Goal: Task Accomplishment & Management: Manage account settings

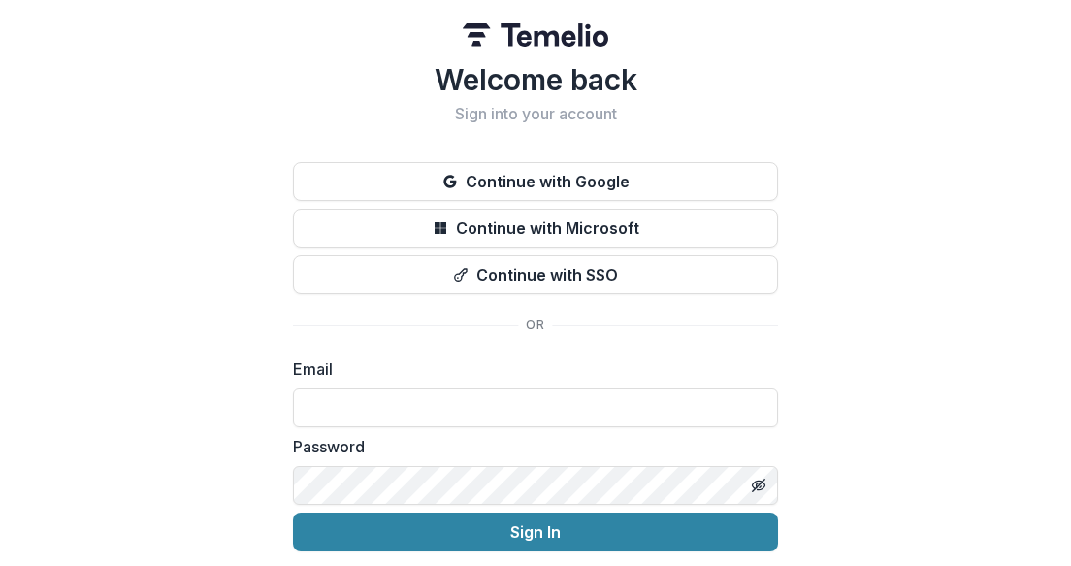
type input "**********"
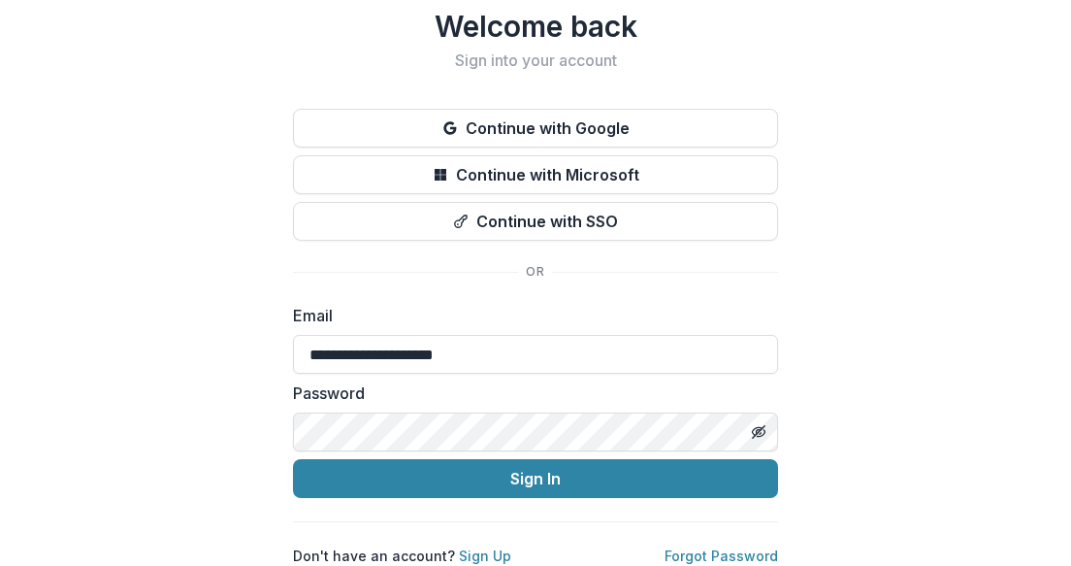
scroll to position [69, 0]
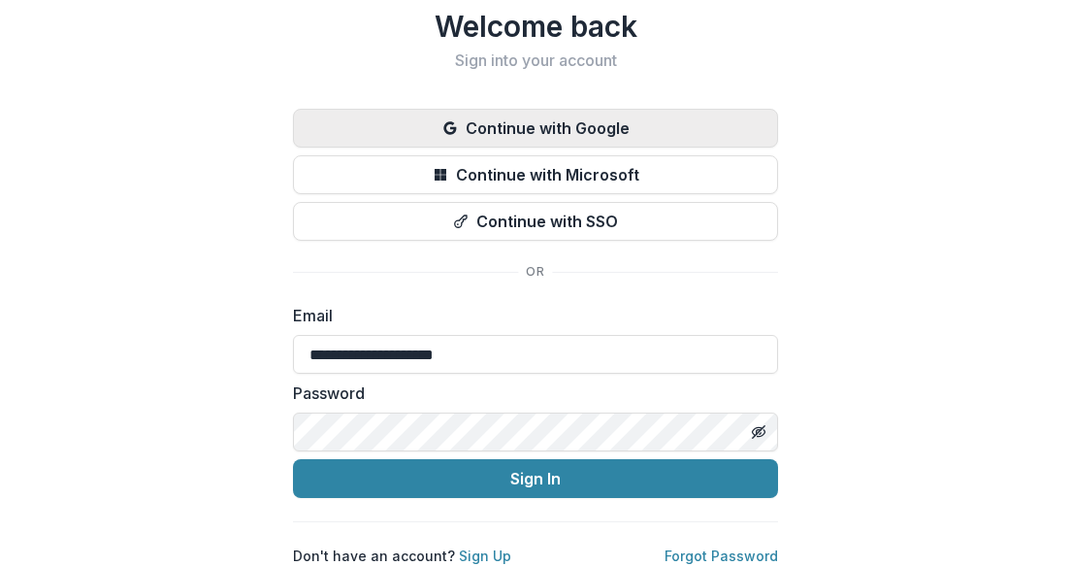
click at [581, 117] on button "Continue with Google" at bounding box center [535, 128] width 485 height 39
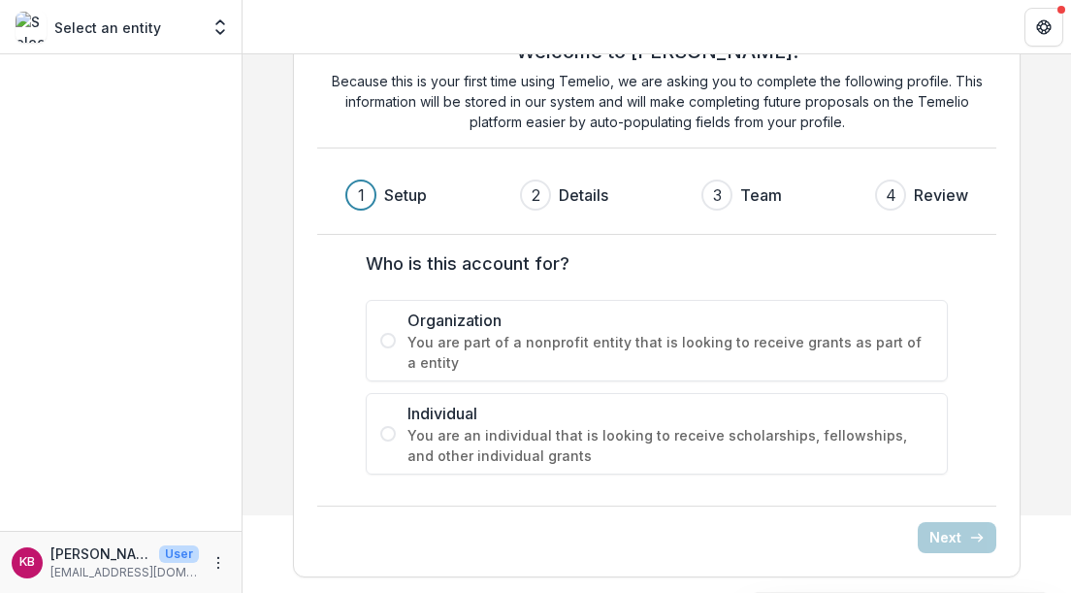
scroll to position [78, 0]
click at [384, 432] on span at bounding box center [388, 434] width 16 height 16
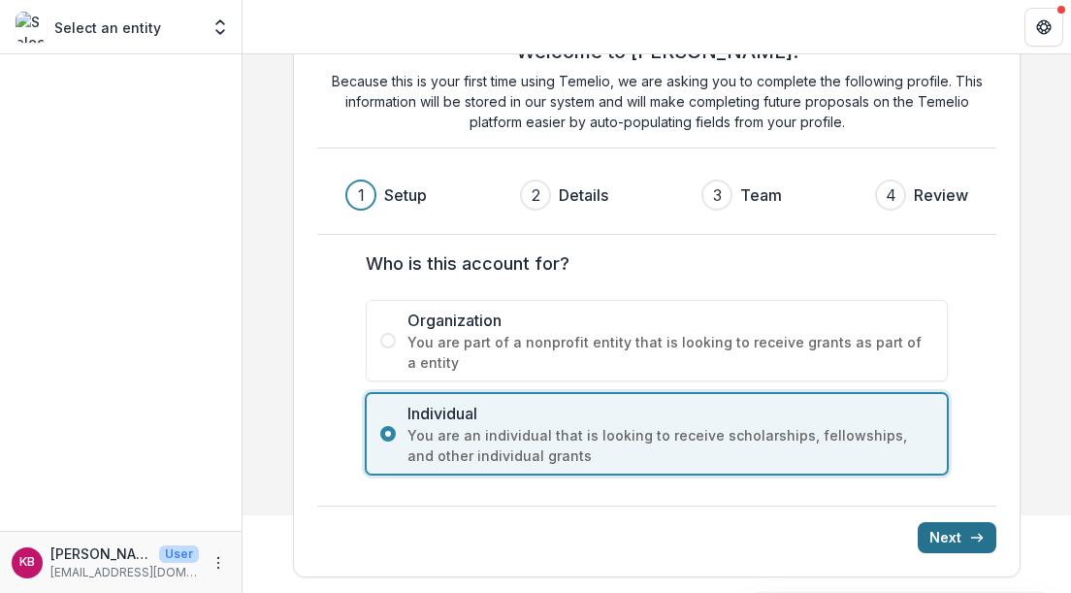
click at [951, 540] on button "Next" at bounding box center [957, 537] width 79 height 31
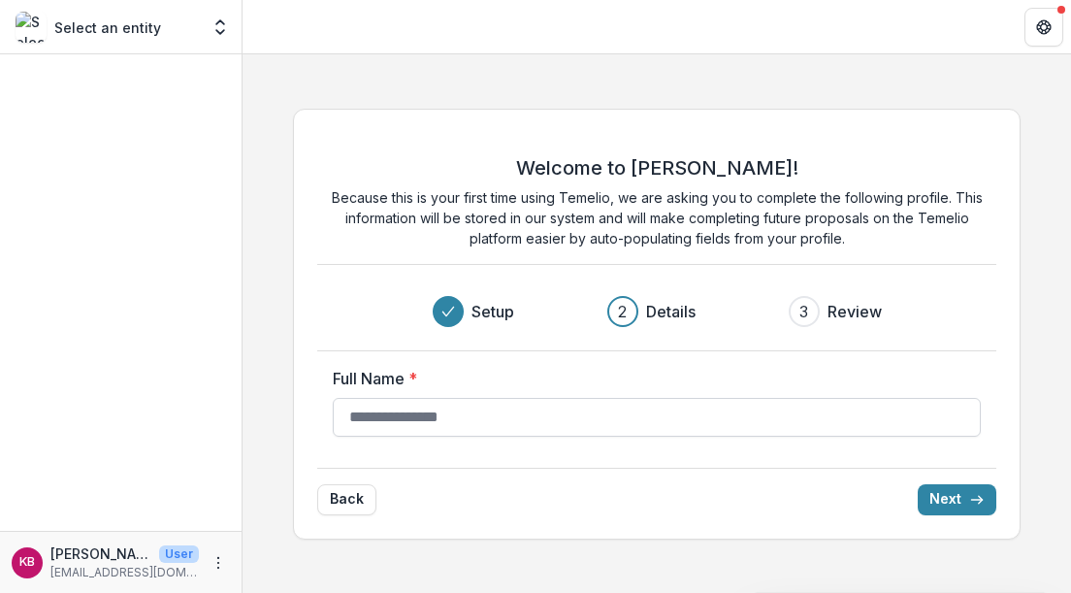
click at [554, 420] on input "Full Name *" at bounding box center [657, 417] width 648 height 39
type input "**********"
click at [933, 505] on button "Next" at bounding box center [957, 499] width 79 height 31
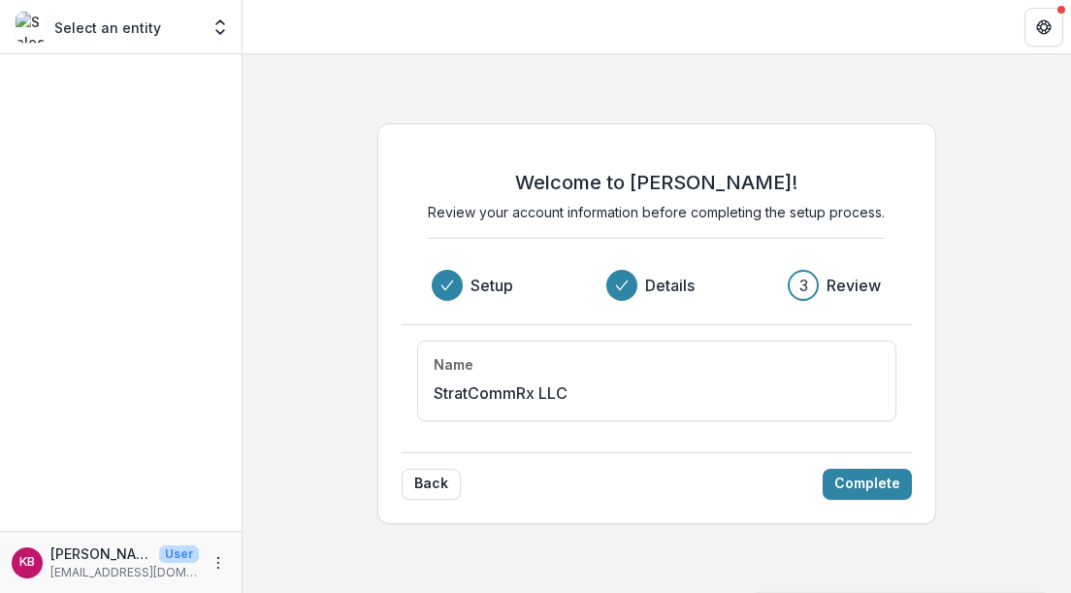
click at [786, 380] on div "Name StratCommRx LLC" at bounding box center [656, 381] width 478 height 81
click at [850, 474] on button "Complete" at bounding box center [867, 484] width 89 height 31
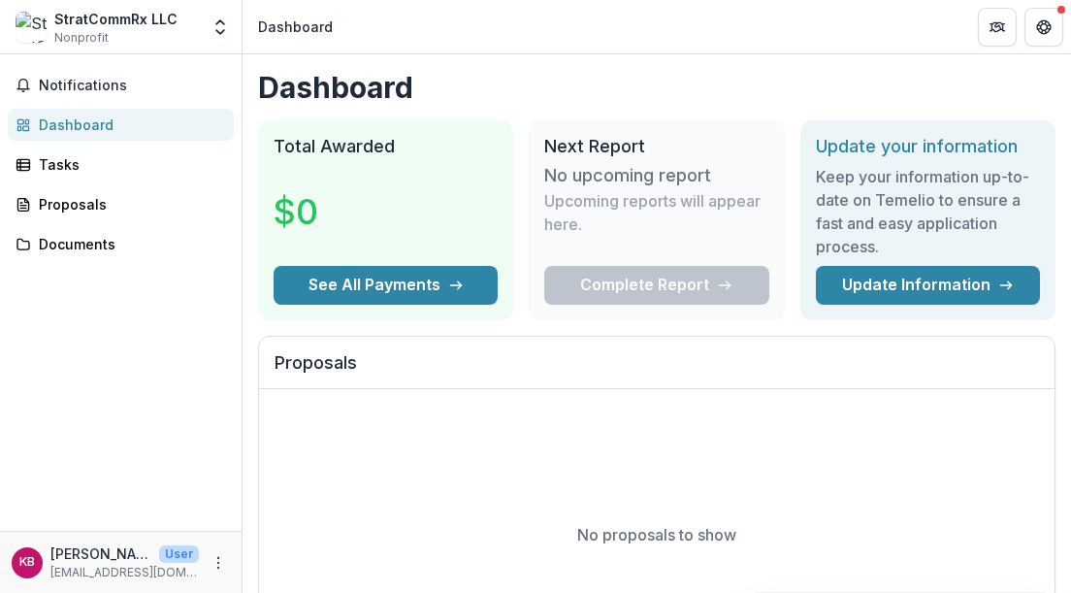
click at [179, 559] on p "User" at bounding box center [179, 553] width 40 height 17
click at [129, 575] on p "[EMAIL_ADDRESS][DOMAIN_NAME]" at bounding box center [124, 572] width 148 height 17
click at [221, 564] on icon "More" at bounding box center [219, 563] width 16 height 16
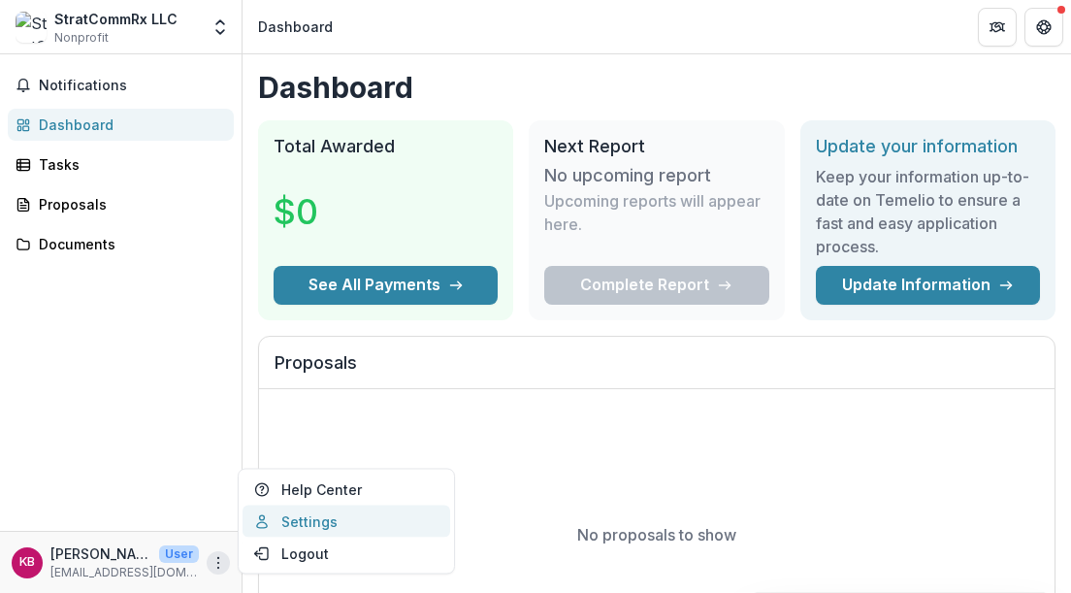
click at [287, 528] on link "Settings" at bounding box center [347, 522] width 208 height 32
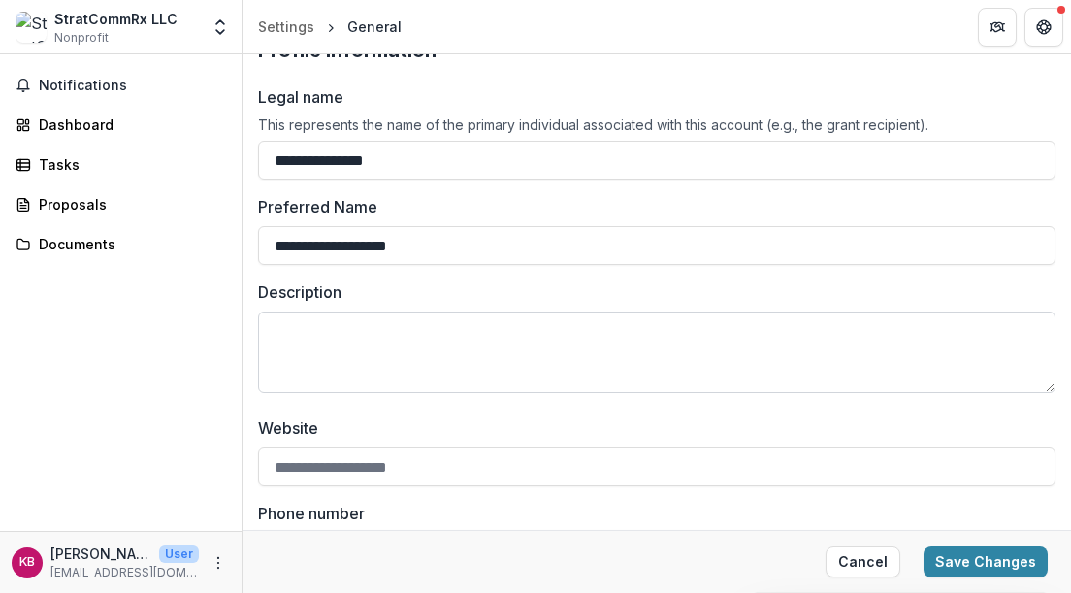
scroll to position [89, 0]
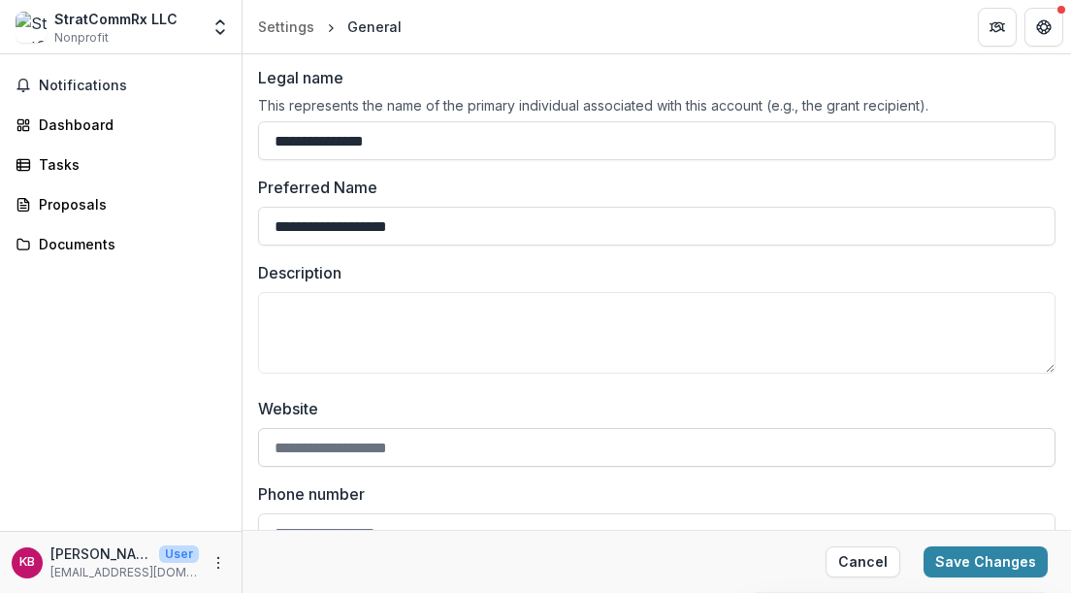
type input "**********"
click at [313, 458] on input "Website" at bounding box center [657, 447] width 798 height 39
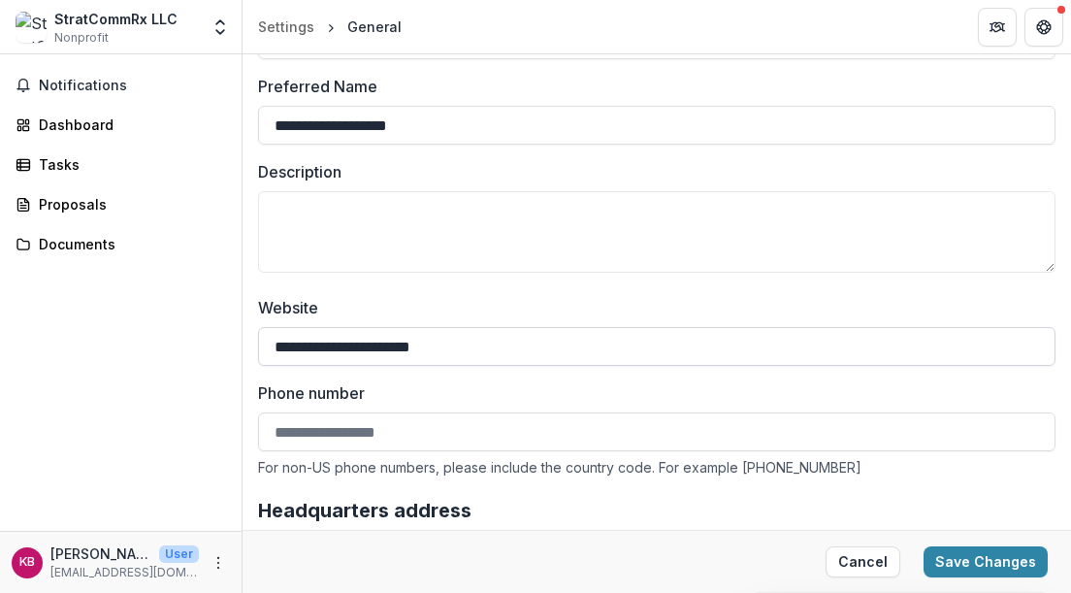
scroll to position [213, 0]
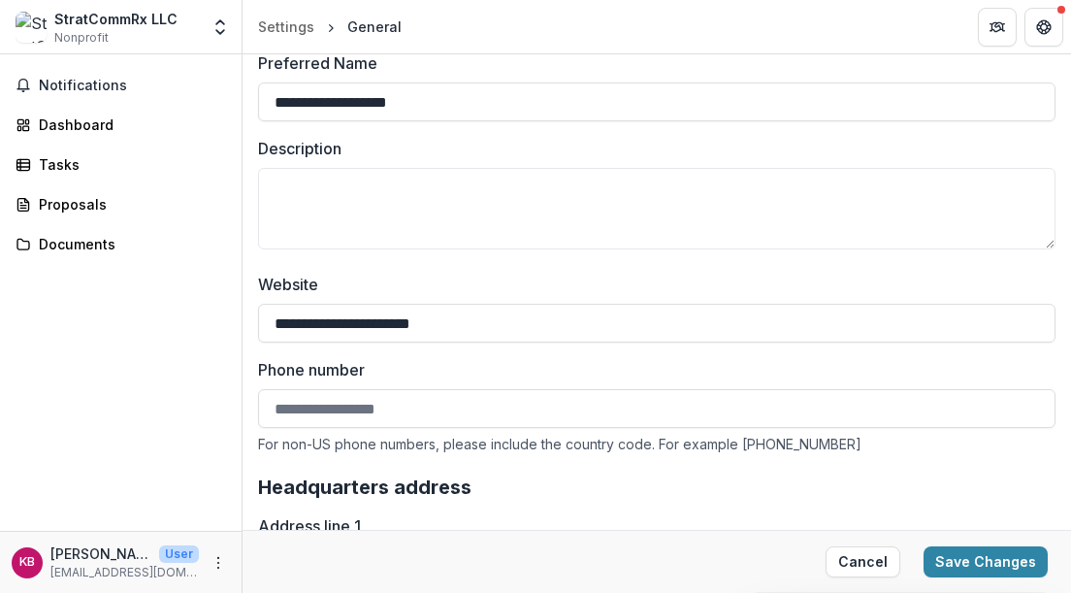
type input "**********"
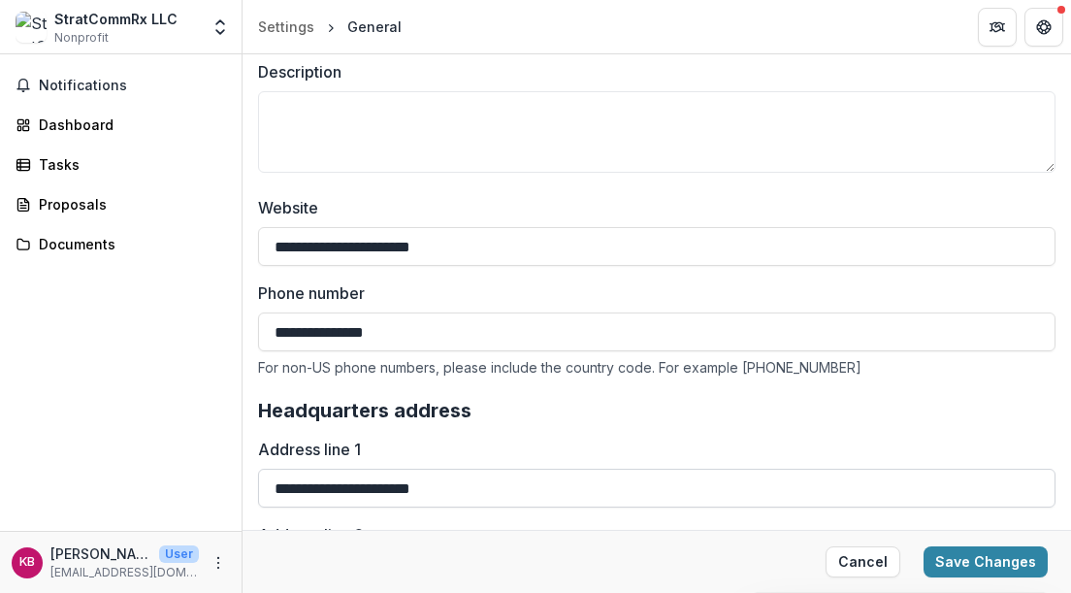
type input "**********"
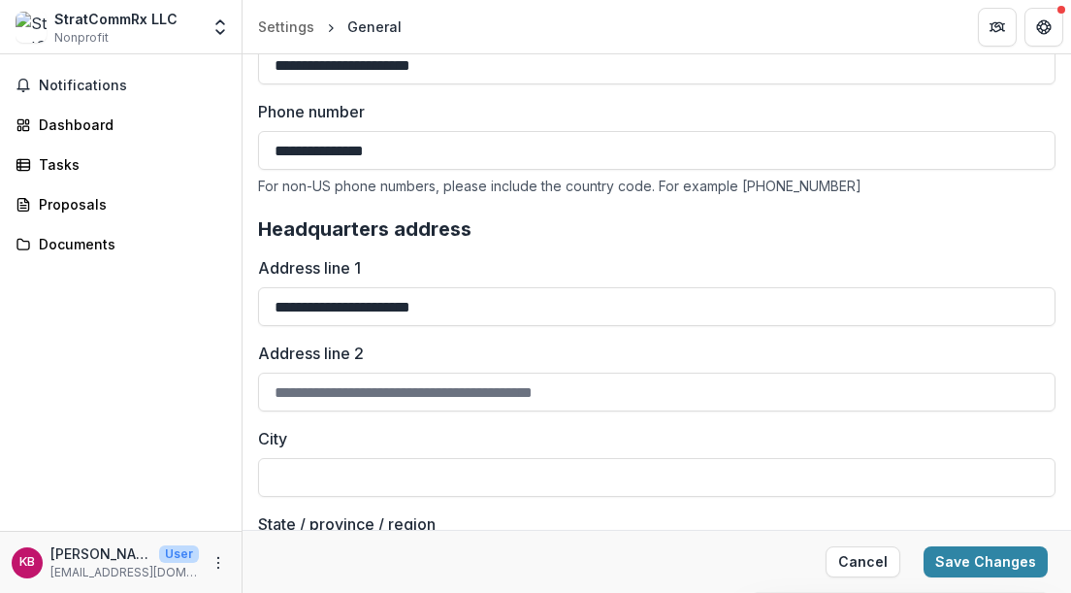
scroll to position [493, 0]
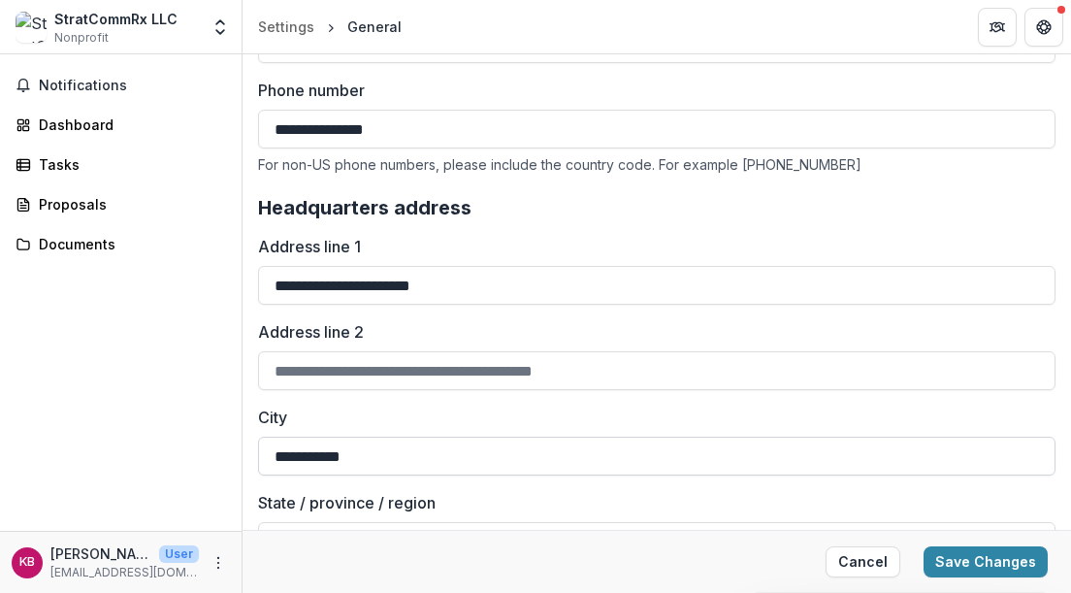
type input "**********"
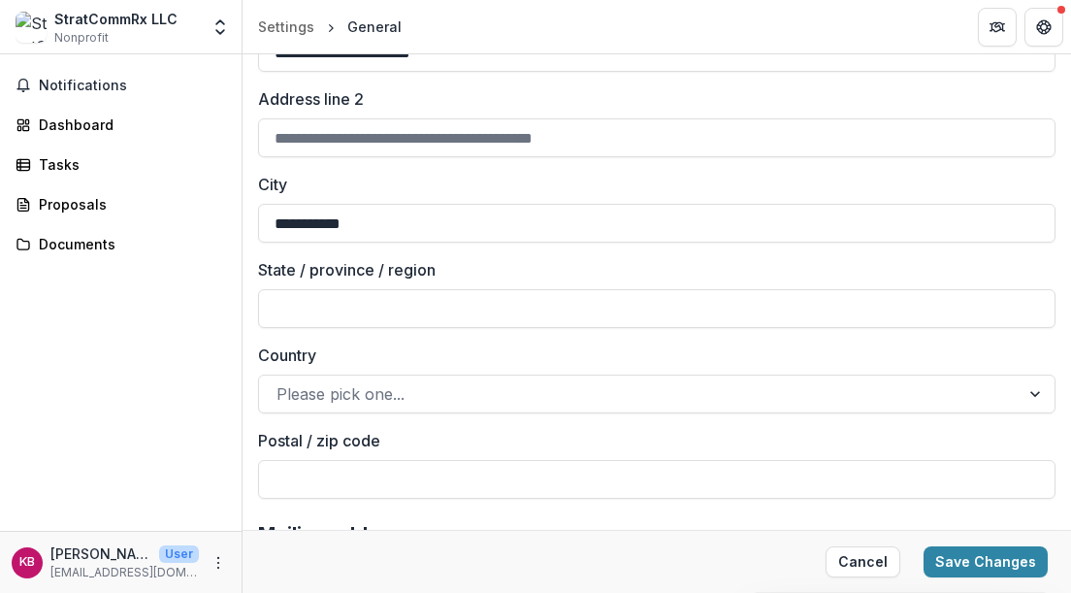
scroll to position [730, 0]
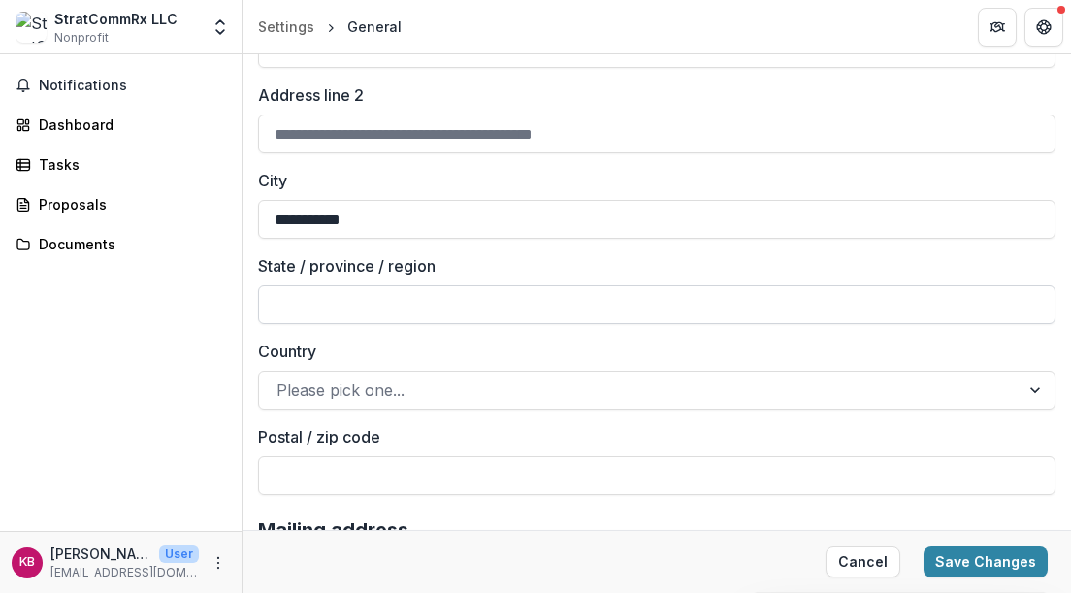
click at [1029, 300] on input "State / province / region" at bounding box center [657, 304] width 798 height 39
type input "**"
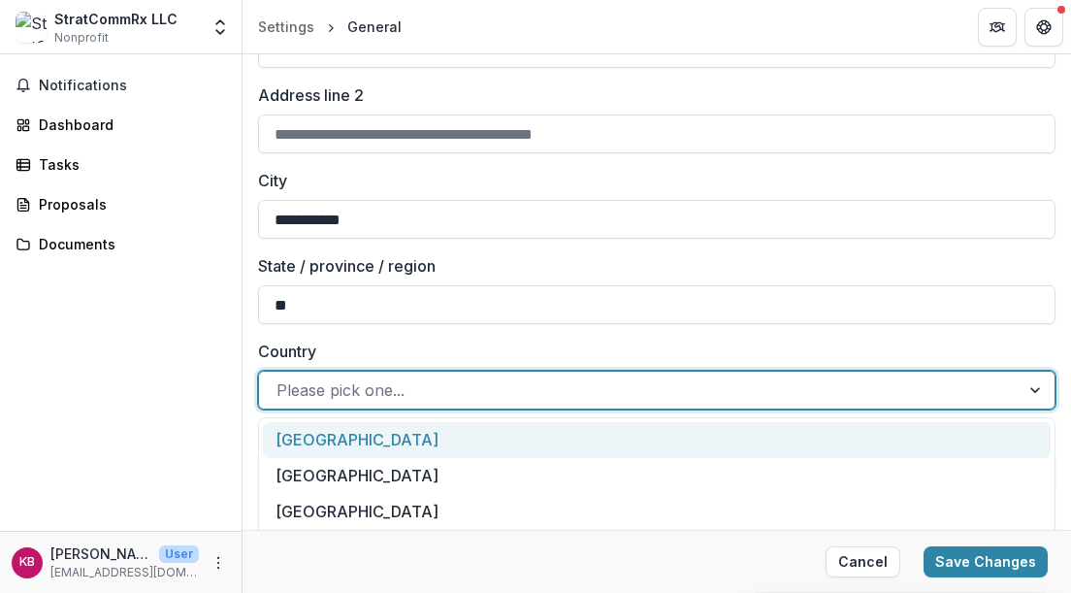
click at [418, 384] on div at bounding box center [640, 389] width 726 height 27
type input "***"
type input "**********"
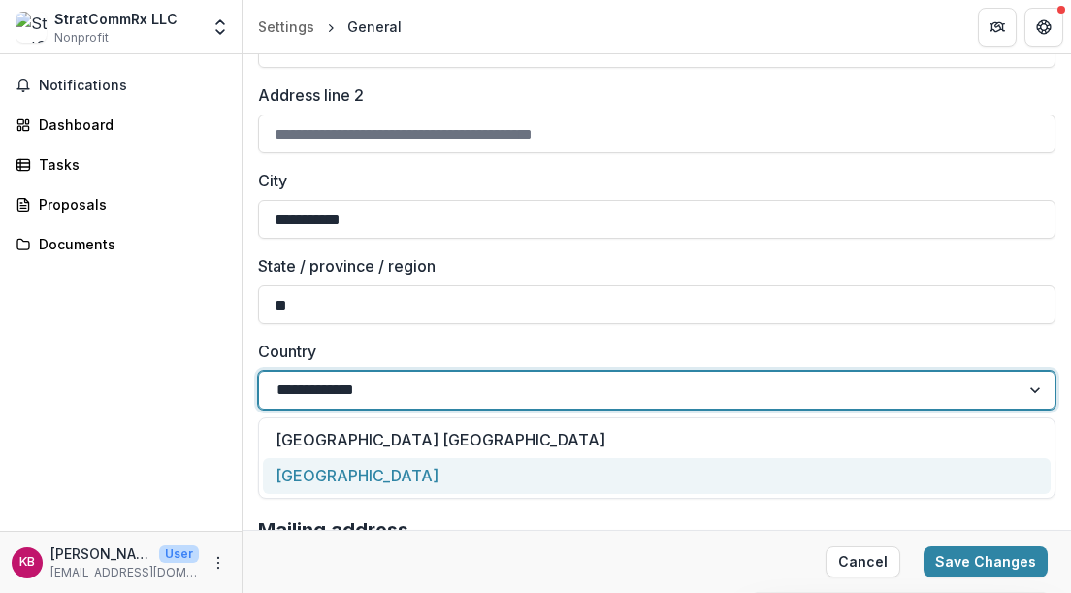
click at [386, 465] on div "United States of America" at bounding box center [657, 476] width 788 height 36
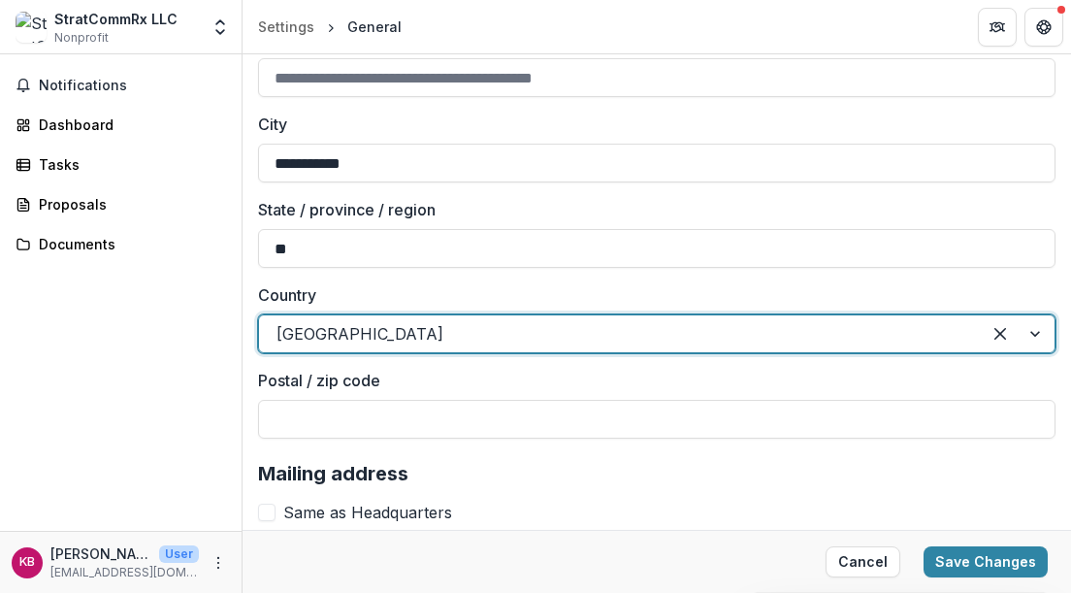
scroll to position [806, 0]
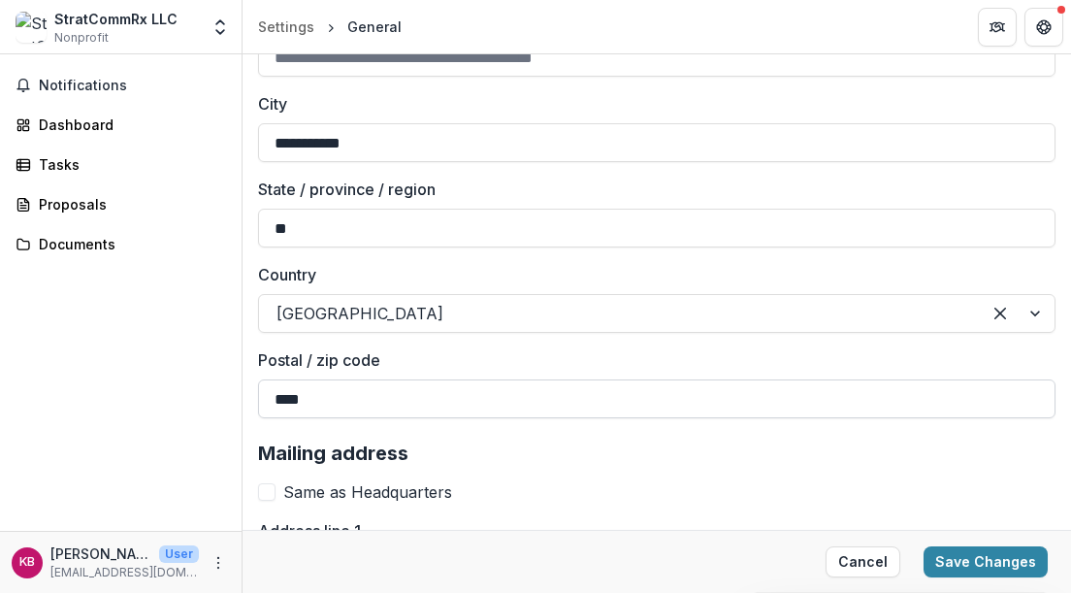
type input "*****"
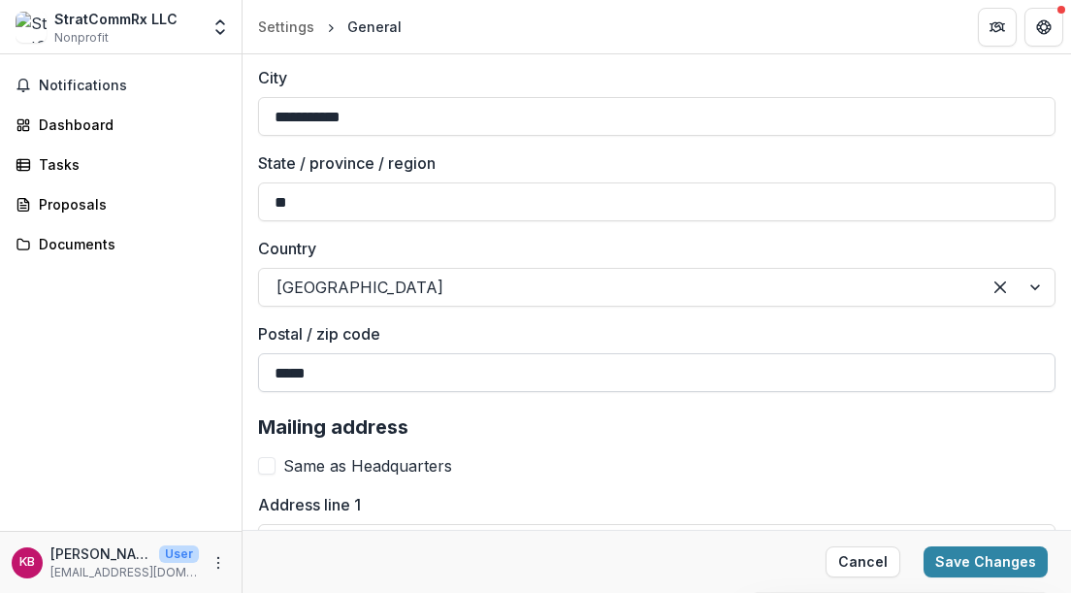
scroll to position [821, 0]
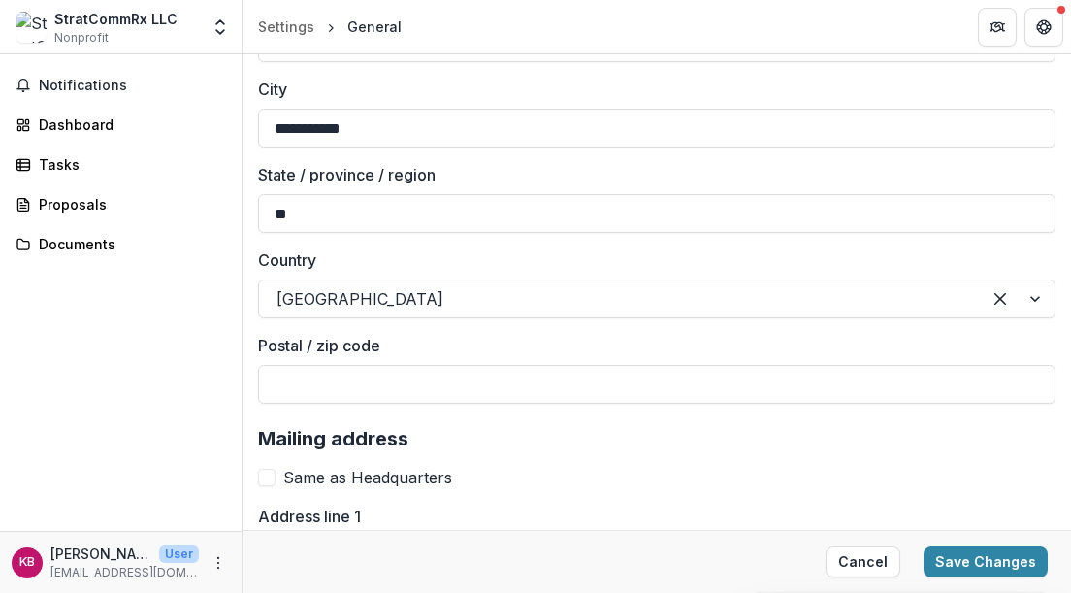
type input "*****"
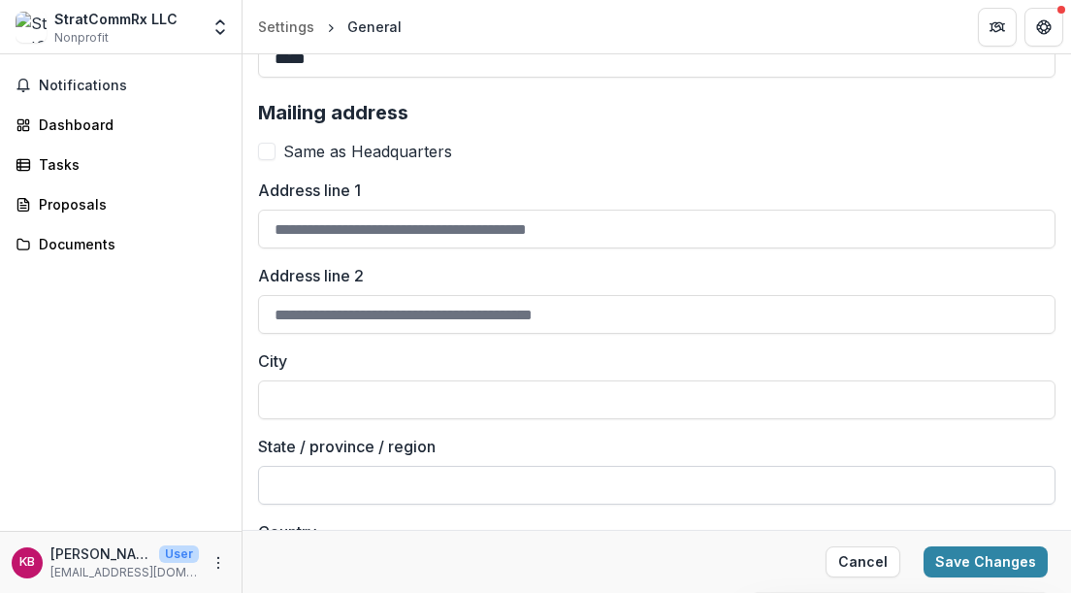
scroll to position [1145, 0]
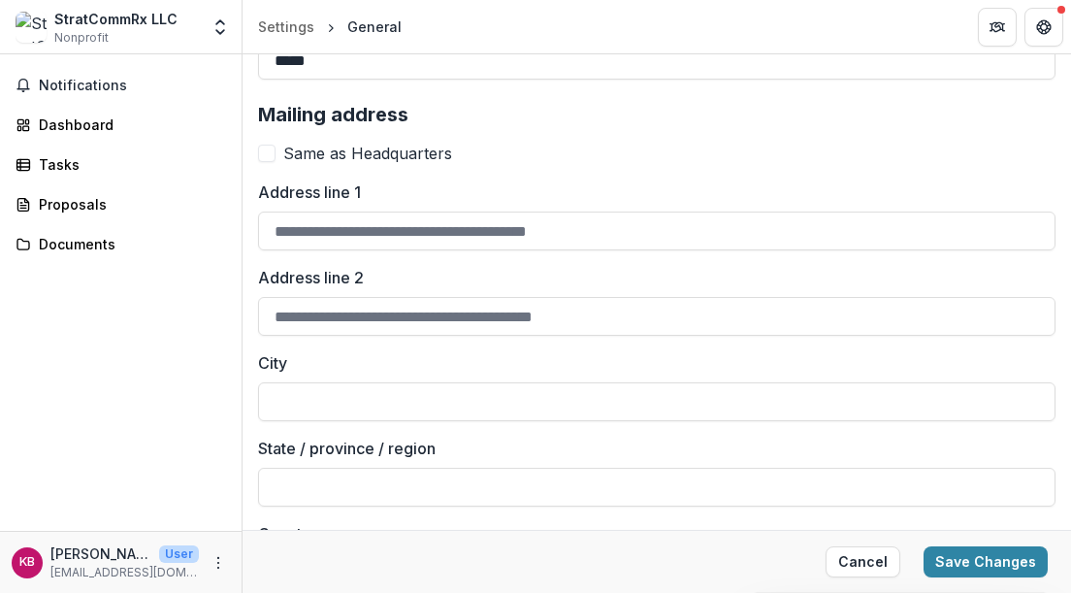
click at [269, 154] on span at bounding box center [266, 153] width 17 height 17
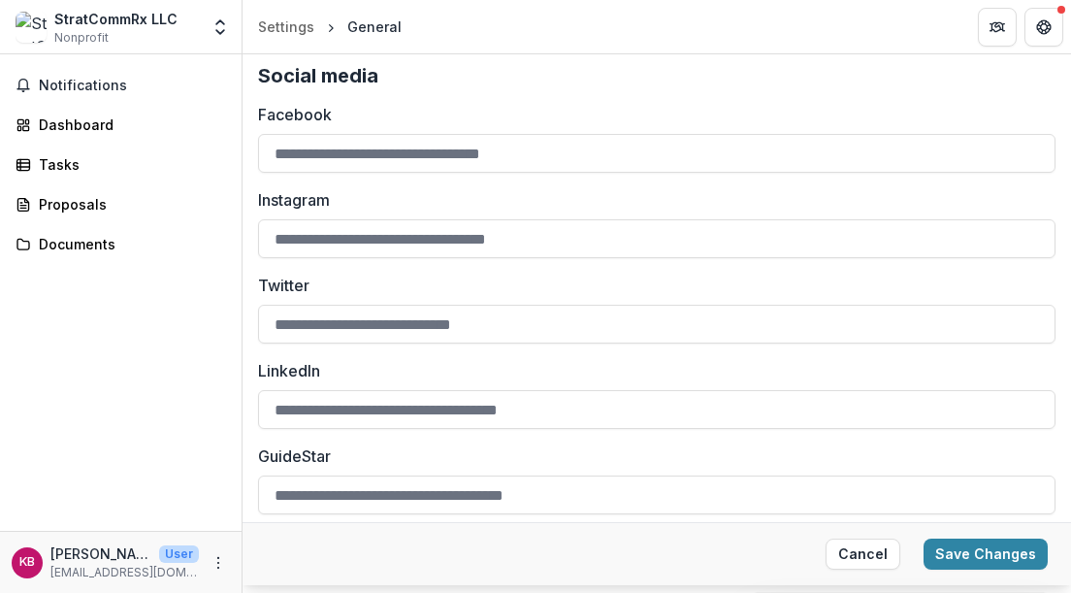
scroll to position [1269, 0]
click at [989, 548] on button "Save Changes" at bounding box center [986, 553] width 124 height 31
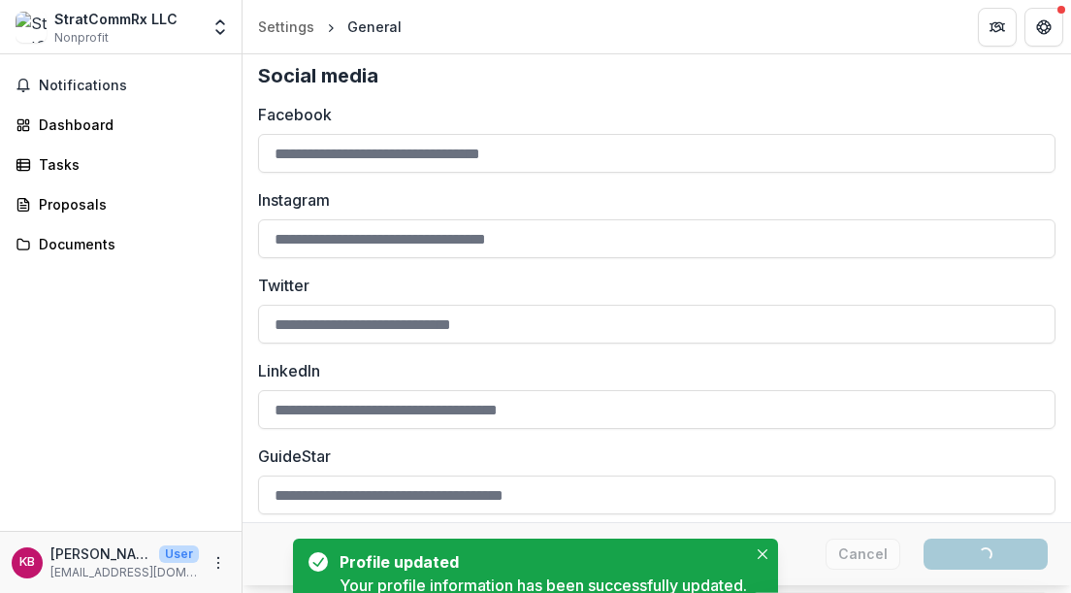
type input "**********"
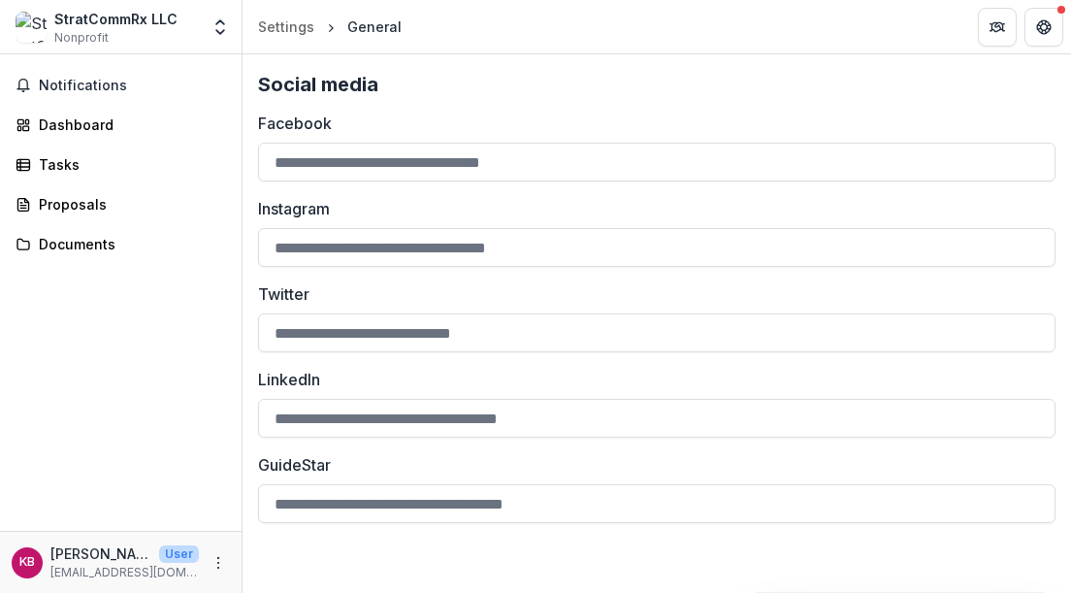
click at [171, 24] on div "StratCommRx LLC" at bounding box center [115, 19] width 123 height 20
click at [217, 30] on polyline "Open entity switcher" at bounding box center [220, 32] width 8 height 4
click at [85, 42] on span "Nonprofit" at bounding box center [81, 37] width 54 height 17
click at [33, 31] on img at bounding box center [31, 27] width 31 height 31
click at [86, 18] on div "StratCommRx LLC" at bounding box center [115, 19] width 123 height 20
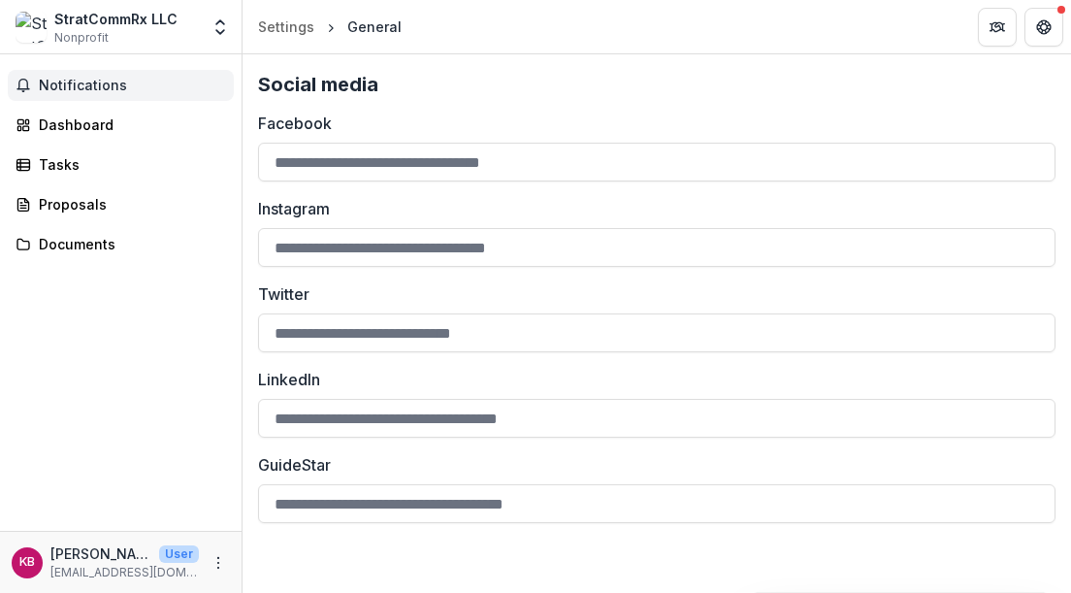
click at [72, 84] on span "Notifications" at bounding box center [132, 86] width 187 height 16
click at [68, 44] on span "Nonprofit" at bounding box center [81, 37] width 54 height 17
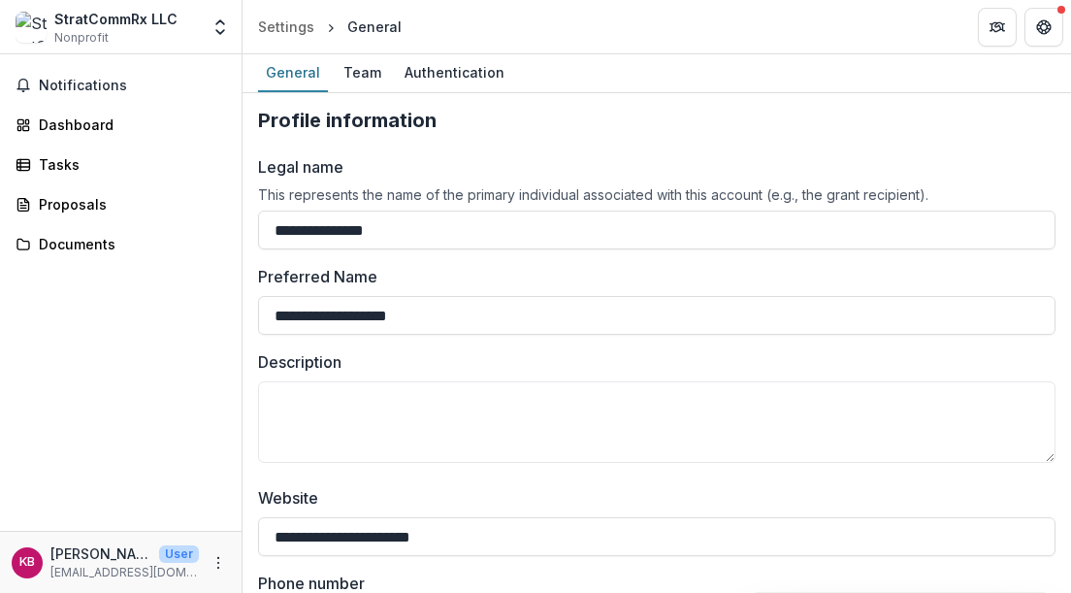
scroll to position [0, 0]
click at [350, 66] on div "Team" at bounding box center [362, 72] width 53 height 28
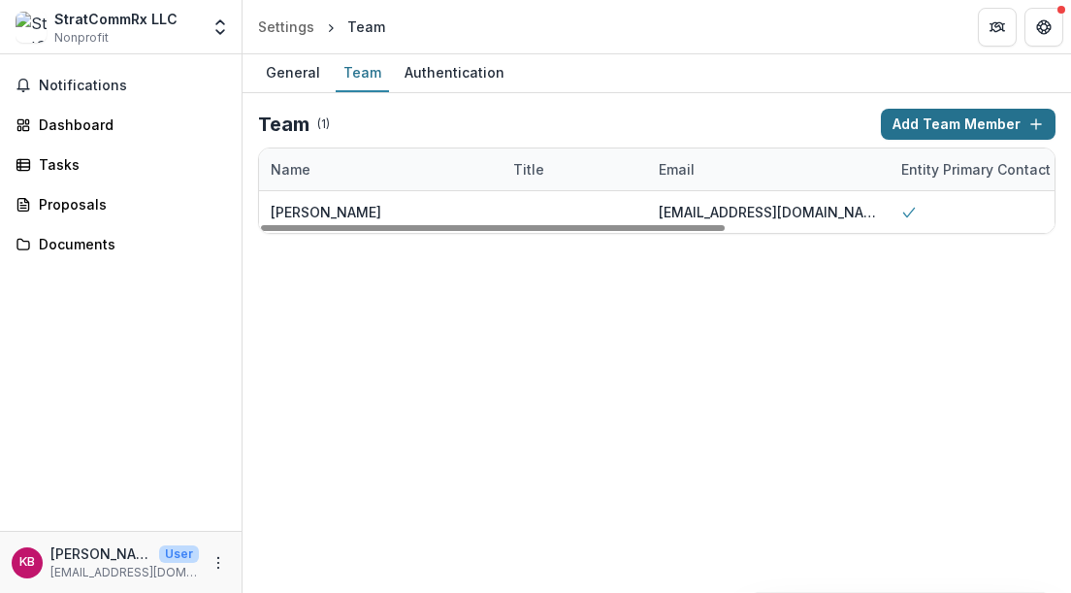
click at [923, 126] on button "Add Team Member" at bounding box center [968, 124] width 175 height 31
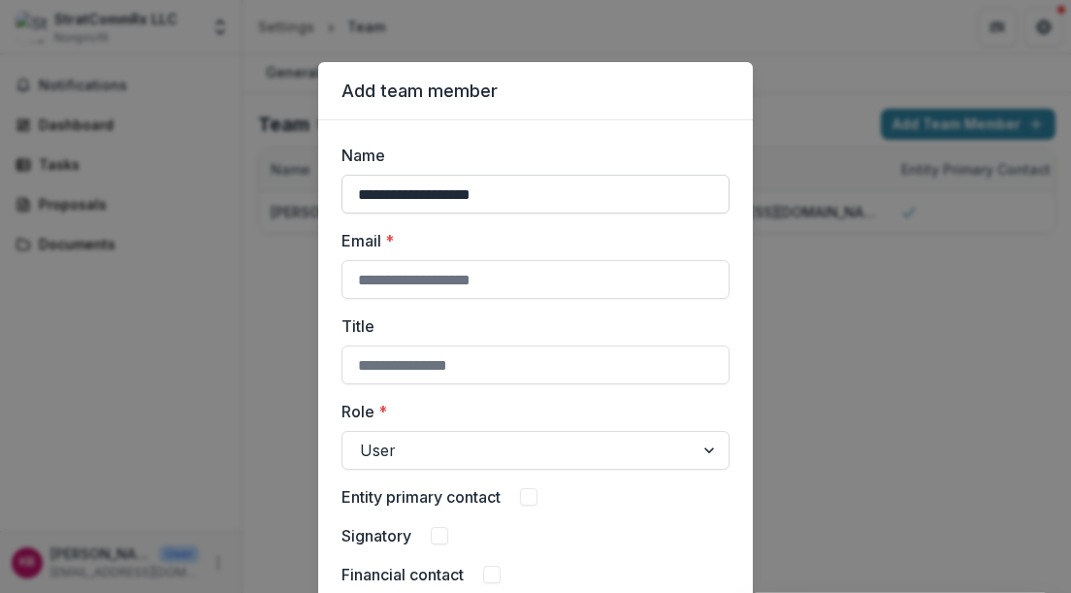
type input "**********"
type input "**"
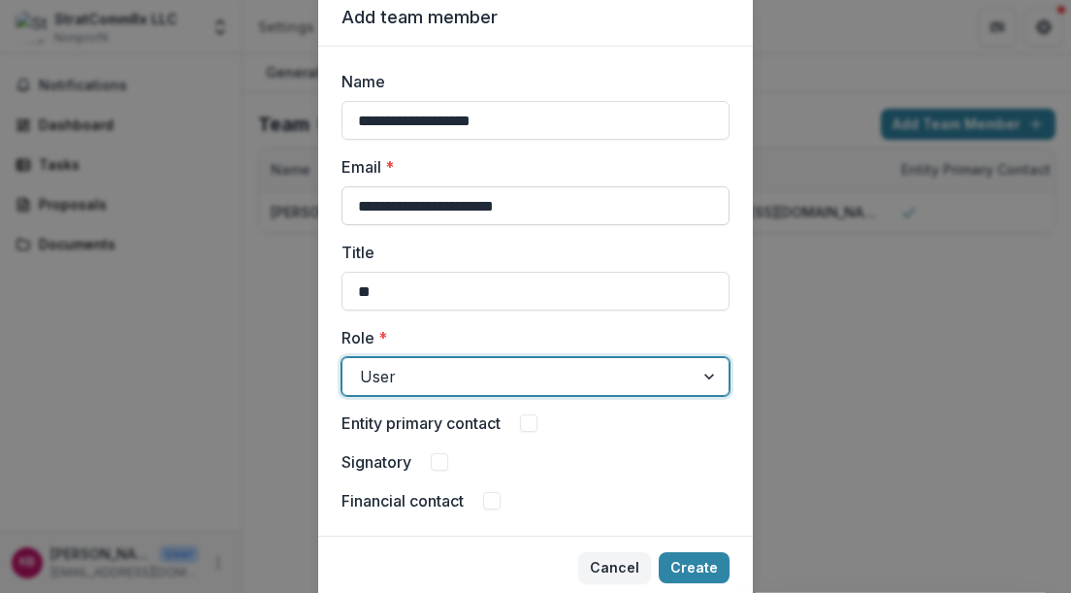
scroll to position [76, 0]
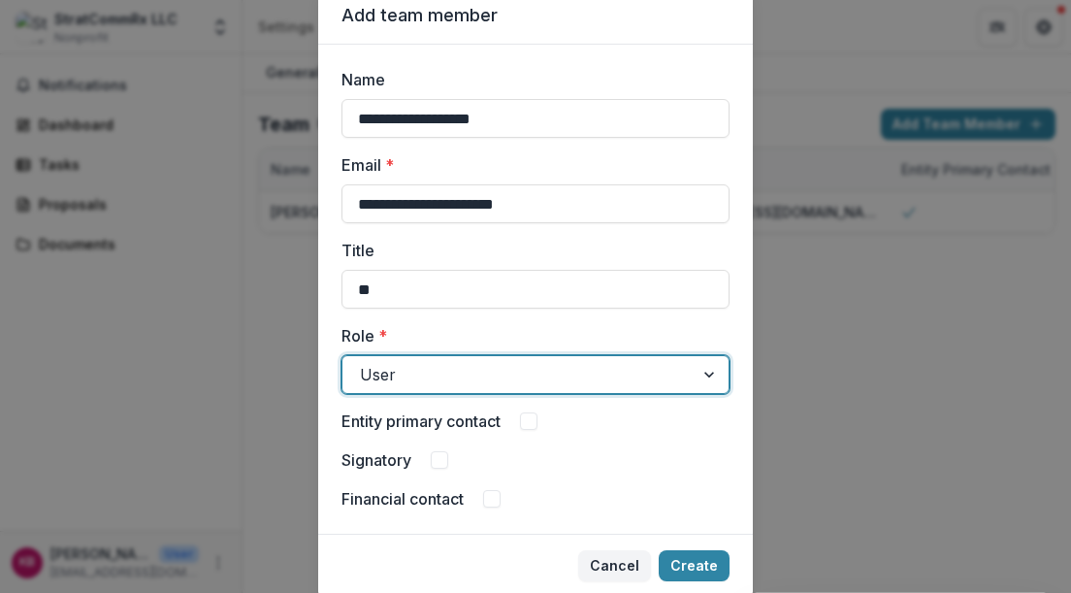
click at [447, 467] on div "Signatory" at bounding box center [536, 459] width 388 height 23
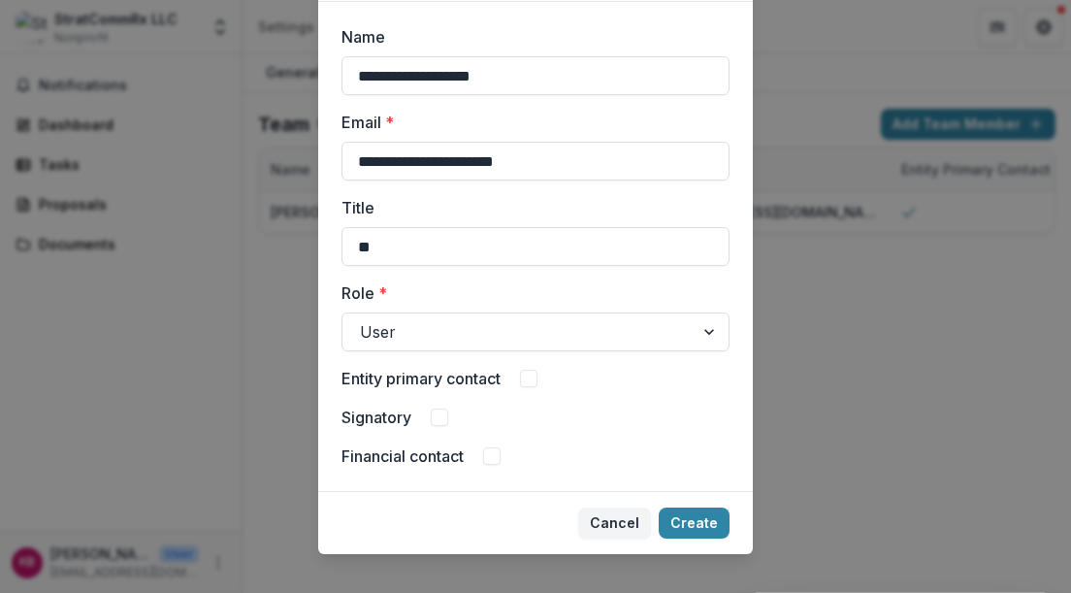
scroll to position [120, 0]
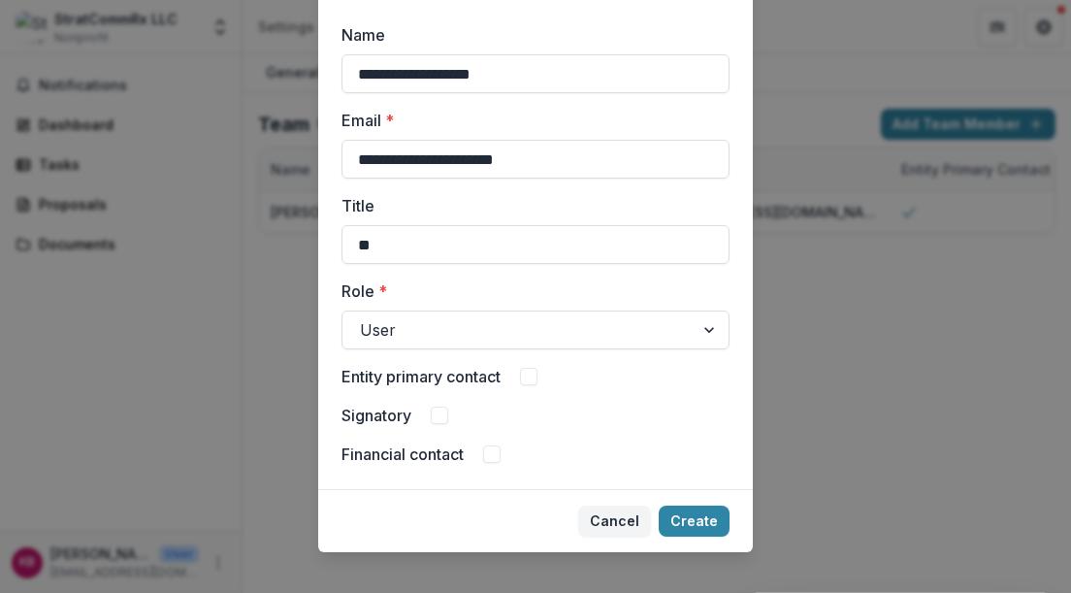
click at [434, 459] on label "Financial contact" at bounding box center [403, 453] width 122 height 23
click at [687, 530] on button "Create" at bounding box center [694, 521] width 71 height 31
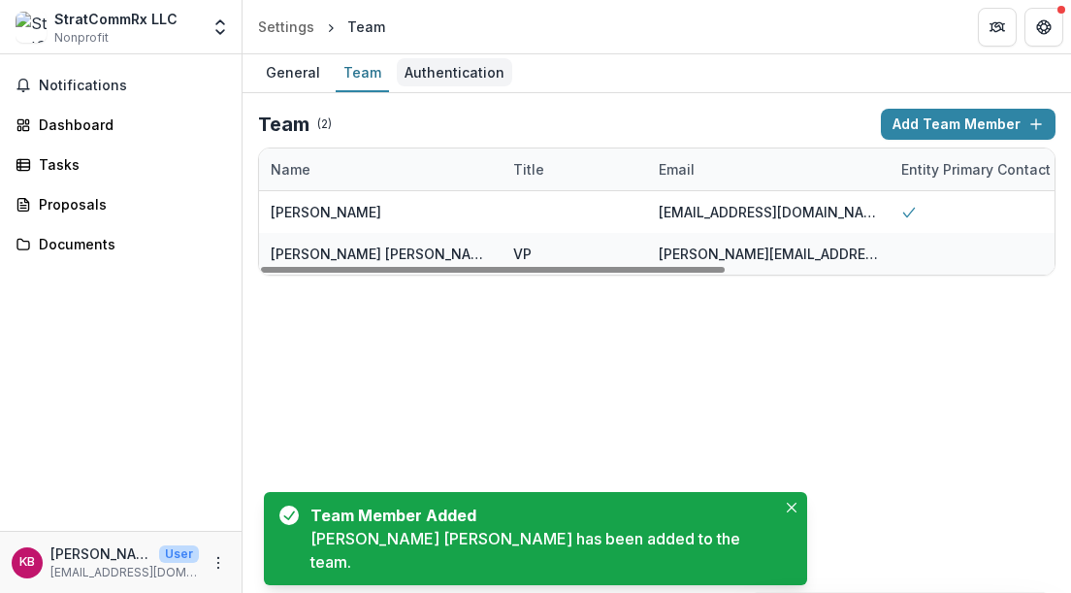
click at [466, 68] on div "Authentication" at bounding box center [454, 72] width 115 height 28
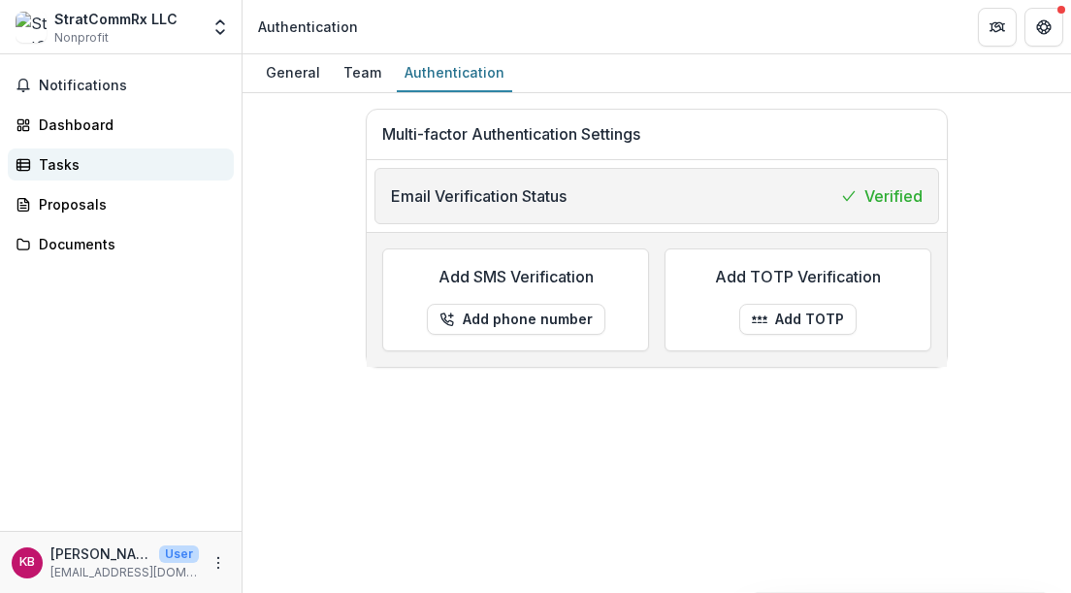
click at [61, 171] on div "Tasks" at bounding box center [128, 164] width 179 height 20
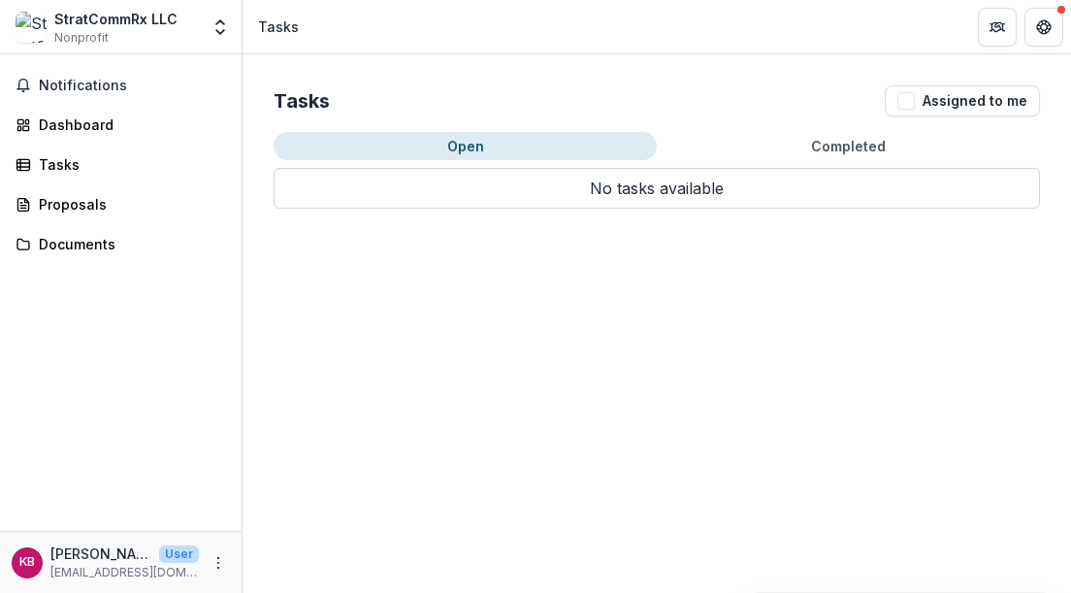
click at [779, 150] on button "Completed" at bounding box center [848, 146] width 383 height 28
click at [492, 147] on button "Open" at bounding box center [465, 146] width 383 height 28
click at [953, 100] on button "Assigned to me" at bounding box center [962, 100] width 155 height 31
click at [56, 204] on div "Proposals" at bounding box center [128, 204] width 179 height 20
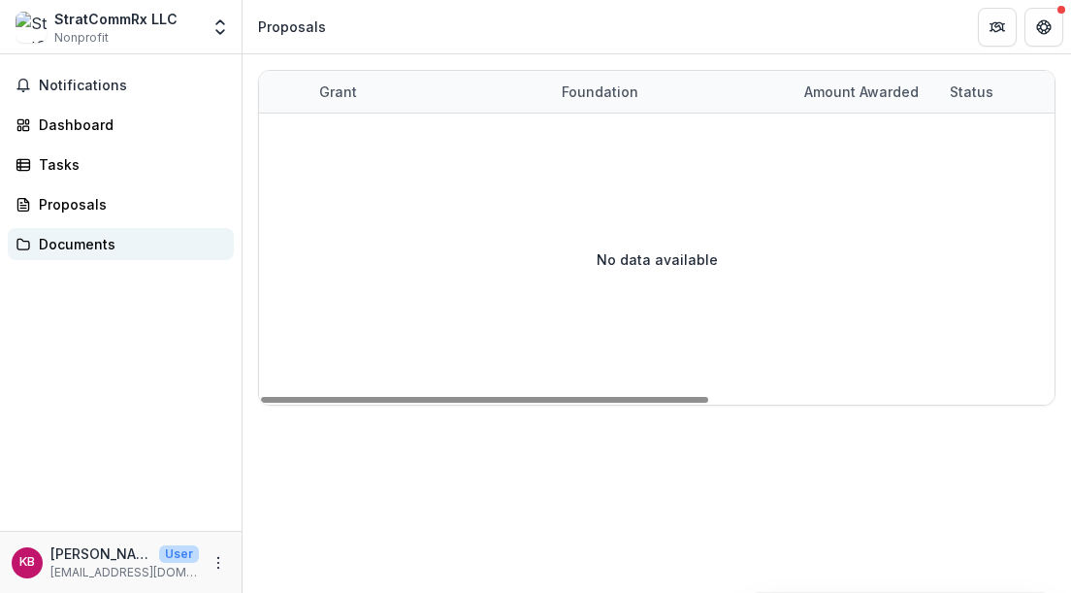
click at [79, 244] on div "Documents" at bounding box center [128, 244] width 179 height 20
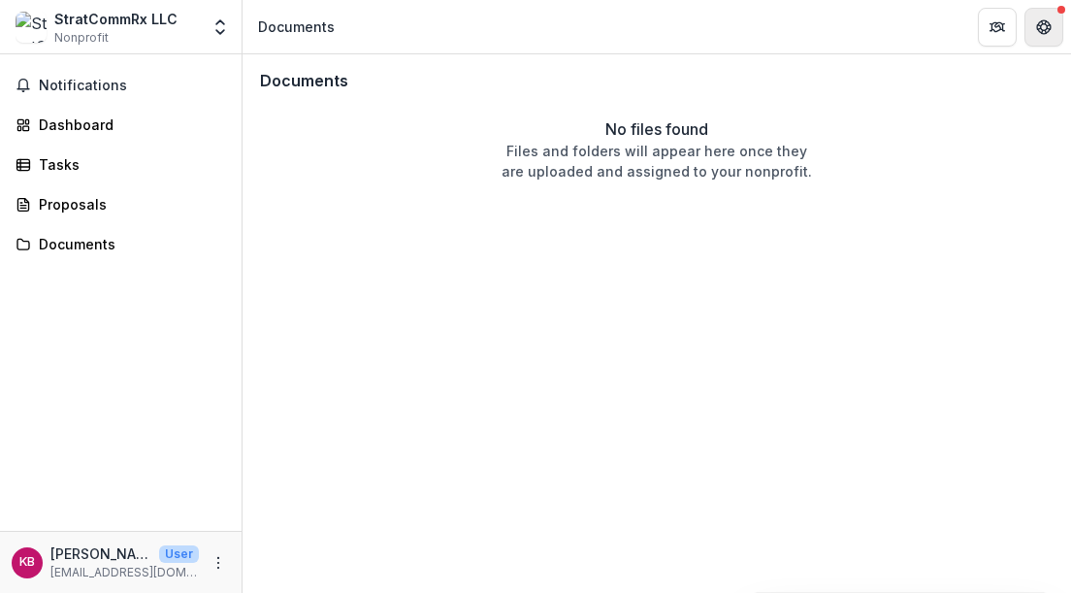
click at [1052, 29] on button "Get Help" at bounding box center [1044, 27] width 39 height 39
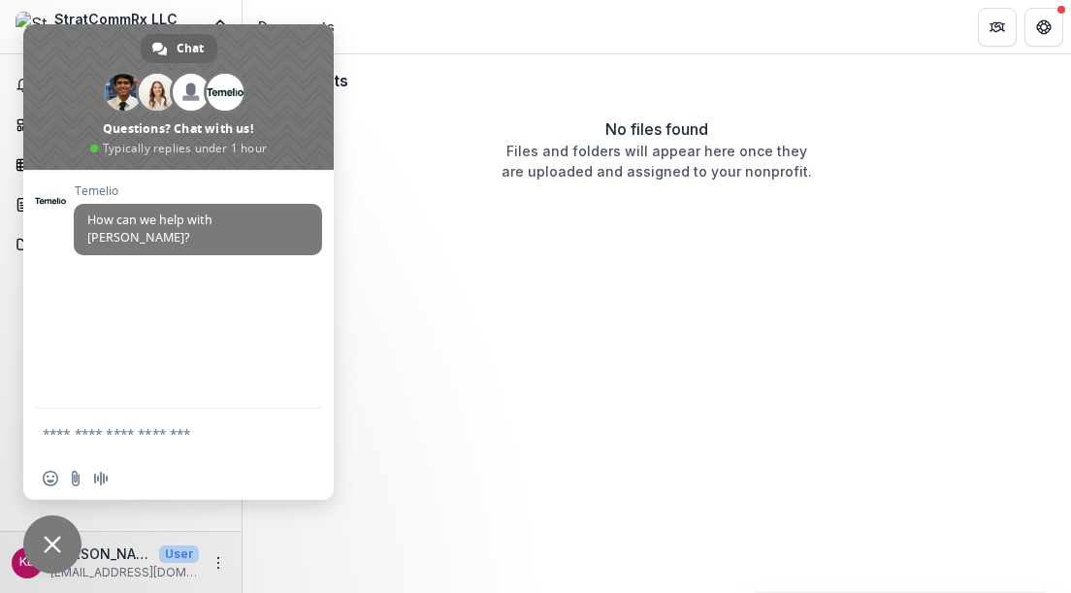
click at [389, 319] on div "Documents No files found Files and folders will appear here once they are uploa…" at bounding box center [657, 323] width 829 height 538
click at [296, 37] on span at bounding box center [178, 97] width 310 height 146
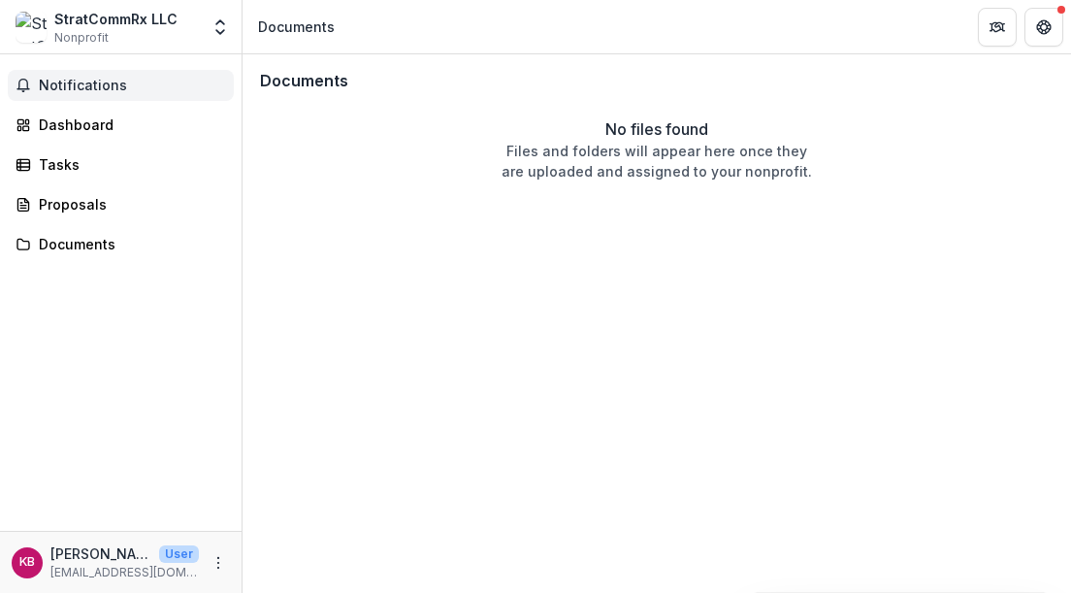
click at [69, 86] on span "Notifications" at bounding box center [132, 86] width 187 height 16
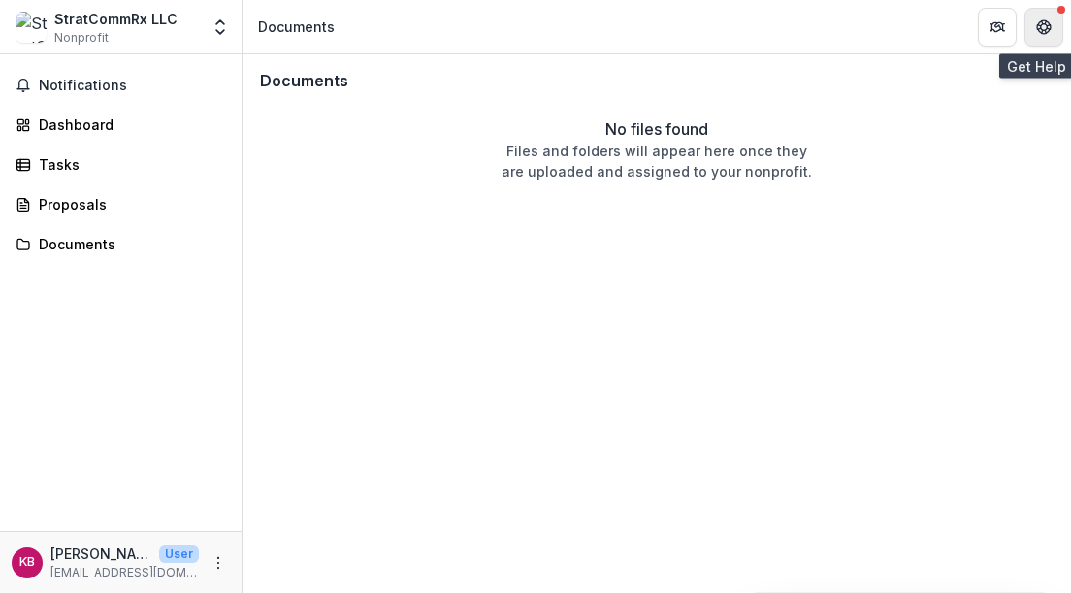
click at [1049, 30] on icon "Get Help" at bounding box center [1048, 31] width 4 height 4
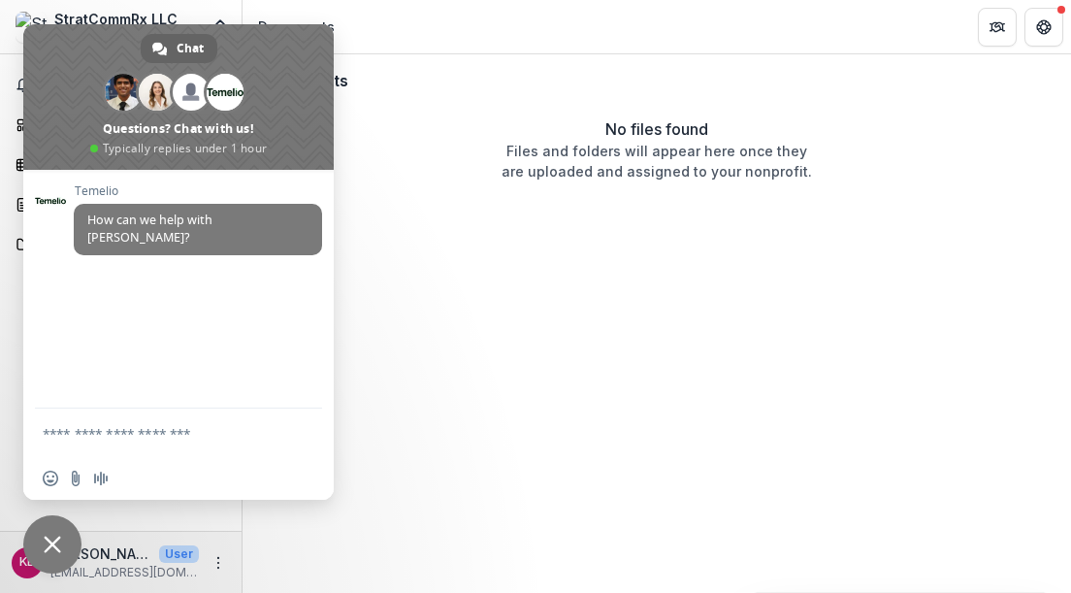
click at [411, 109] on div "No files found Files and folders will appear here once they are uploaded and as…" at bounding box center [657, 149] width 825 height 87
click at [424, 401] on div "Documents No files found Files and folders will appear here once they are uploa…" at bounding box center [657, 323] width 829 height 538
click at [53, 537] on span "Close chat" at bounding box center [52, 544] width 17 height 17
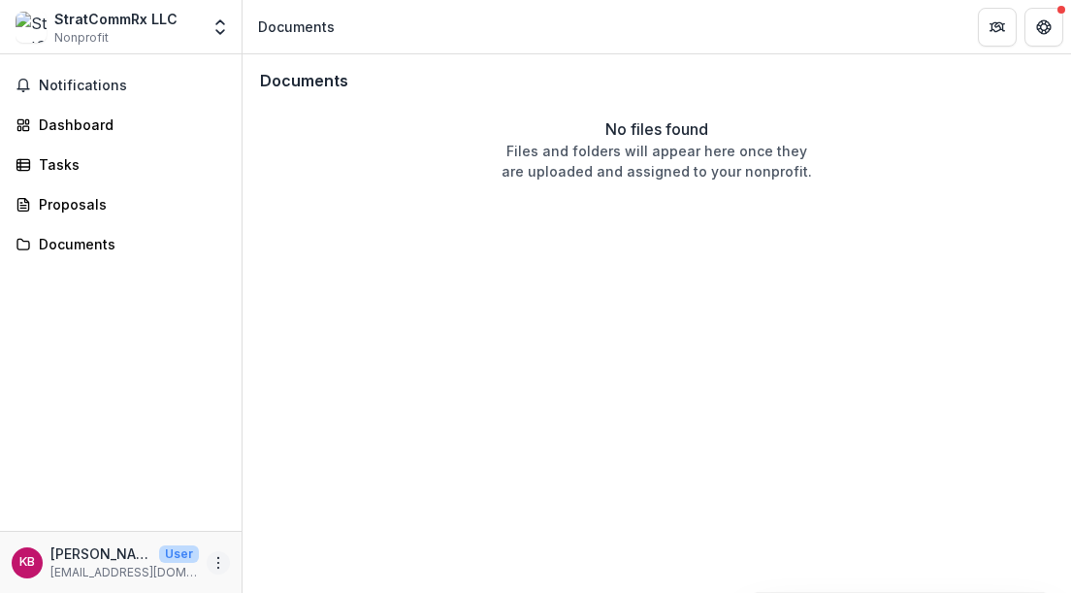
click at [221, 556] on icon "More" at bounding box center [219, 563] width 16 height 16
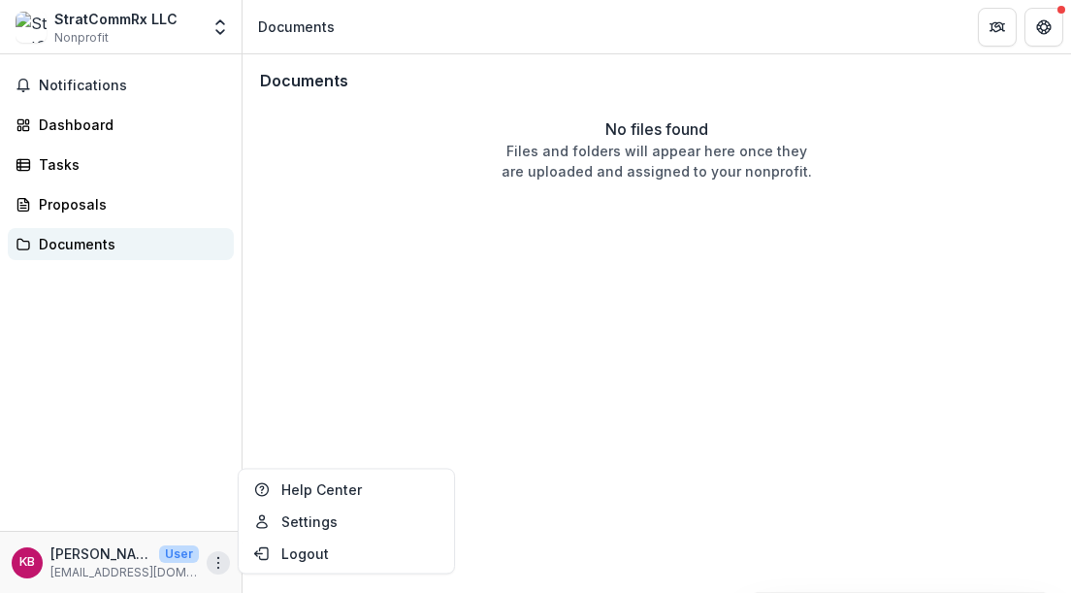
click at [84, 243] on div "Documents" at bounding box center [128, 244] width 179 height 20
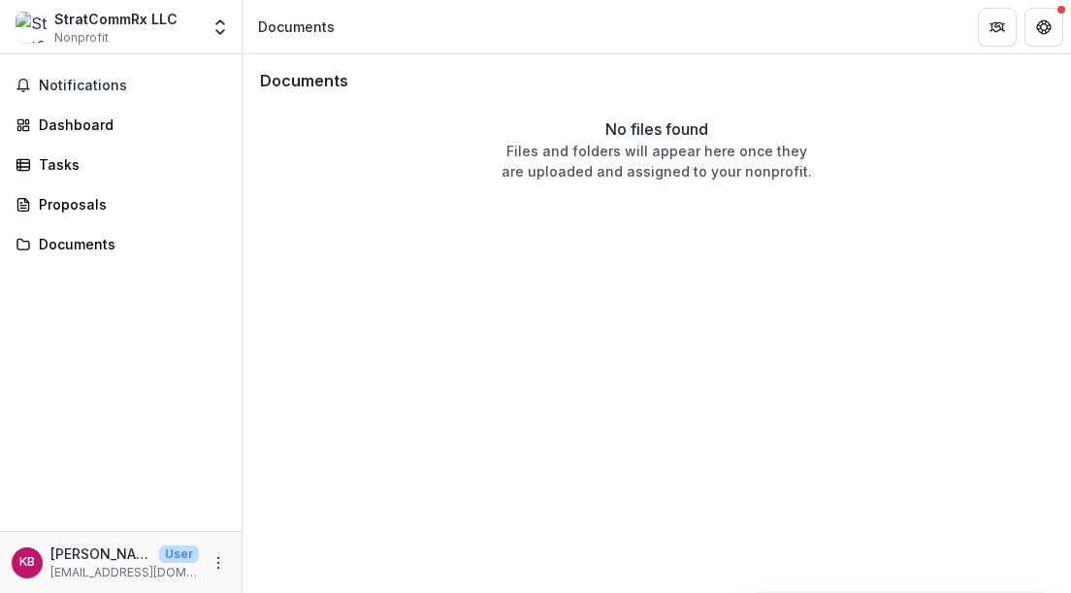
click at [30, 30] on img at bounding box center [31, 27] width 31 height 31
click at [215, 30] on icon "Open entity switcher" at bounding box center [220, 26] width 19 height 19
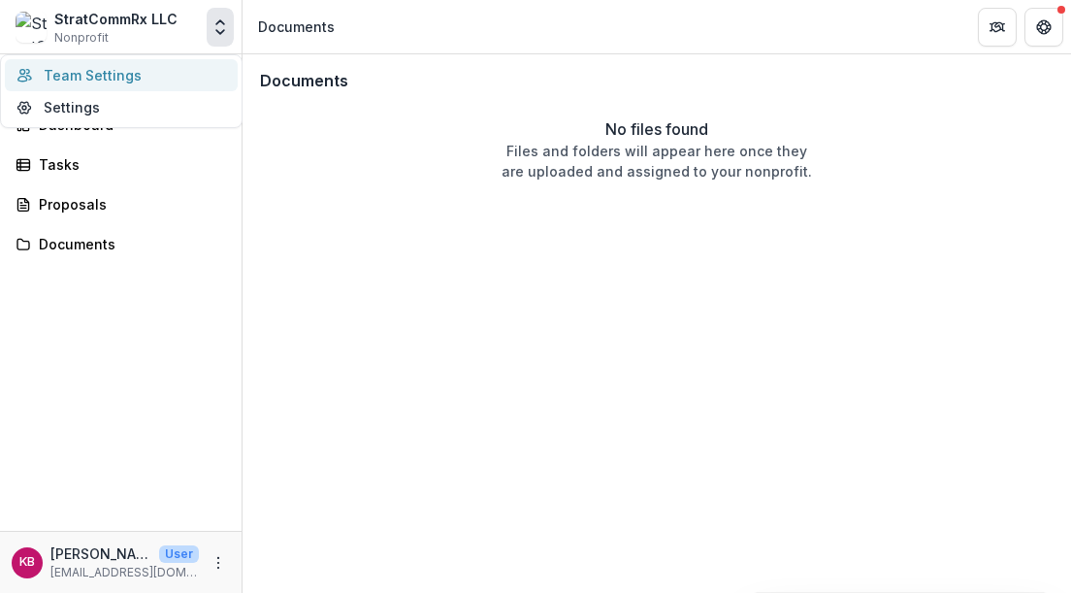
click at [87, 75] on link "Team Settings" at bounding box center [121, 75] width 233 height 32
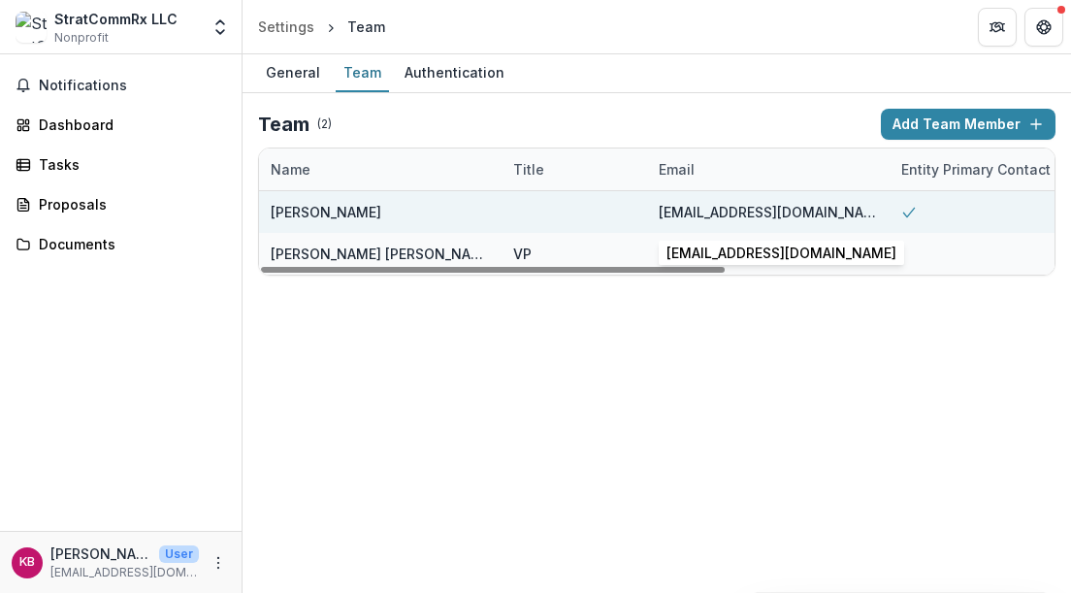
click at [686, 213] on div "[EMAIL_ADDRESS][DOMAIN_NAME]" at bounding box center [768, 212] width 219 height 20
click at [351, 212] on div "[PERSON_NAME]" at bounding box center [326, 212] width 111 height 20
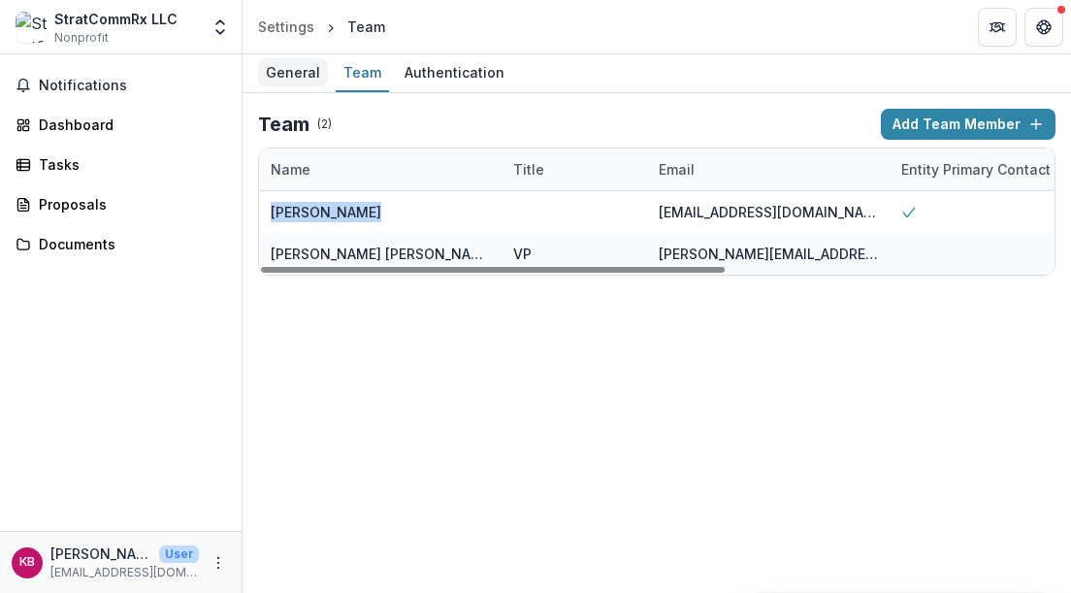
click at [289, 75] on div "General" at bounding box center [293, 72] width 70 height 28
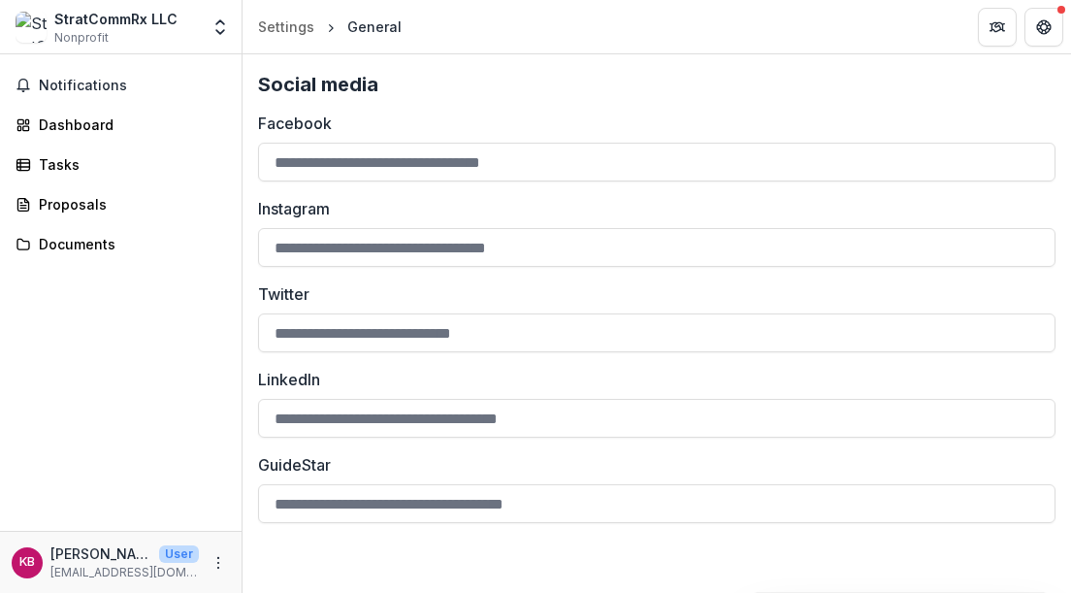
scroll to position [1773, 0]
click at [24, 566] on div "KB" at bounding box center [27, 562] width 16 height 13
click at [211, 559] on icon "More" at bounding box center [219, 563] width 16 height 16
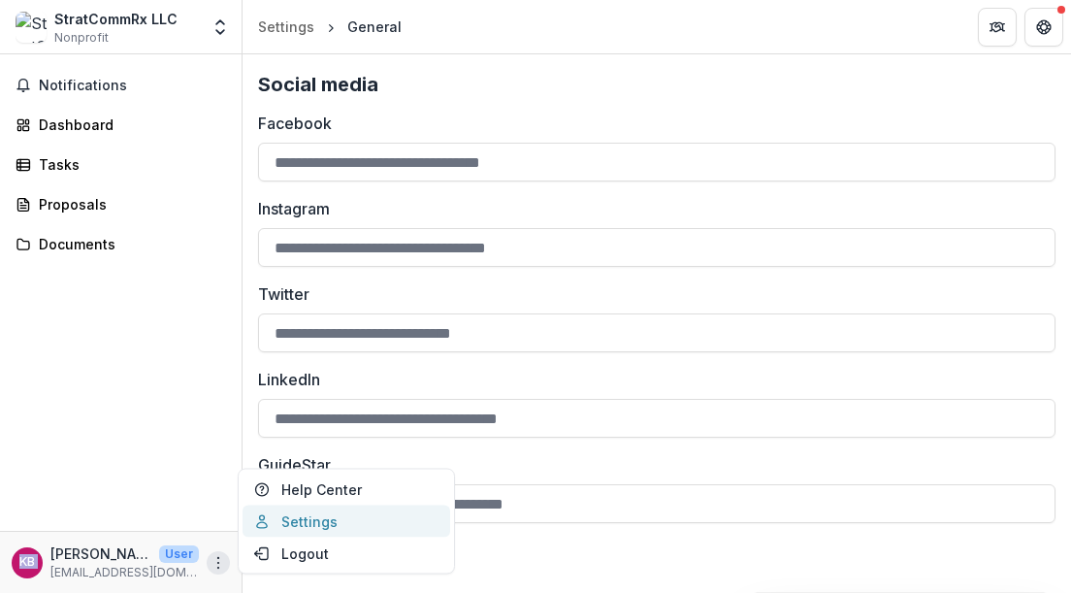
click at [286, 523] on link "Settings" at bounding box center [347, 522] width 208 height 32
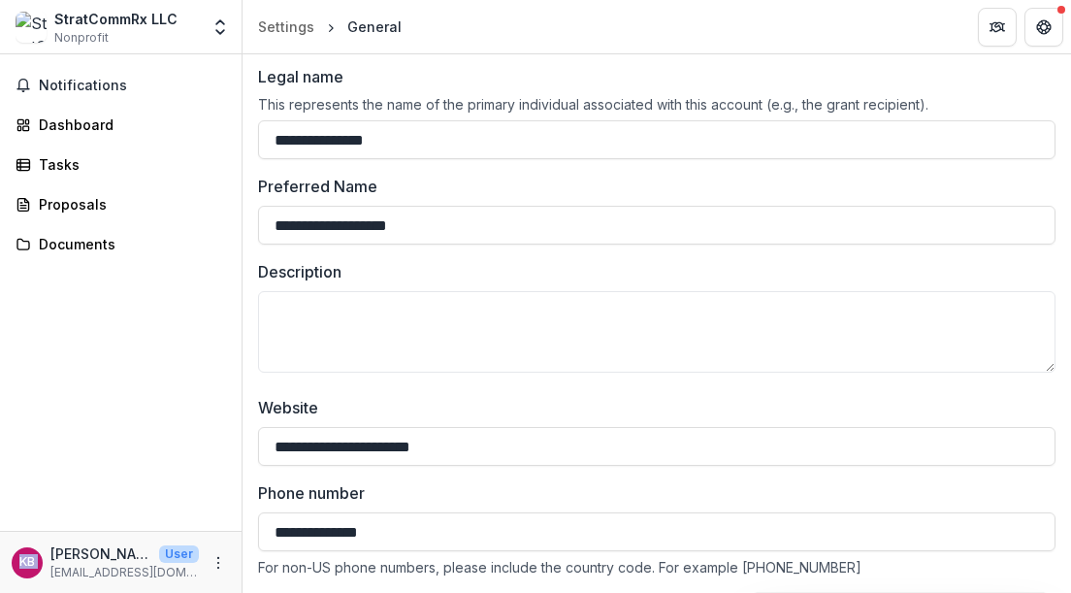
scroll to position [138, 0]
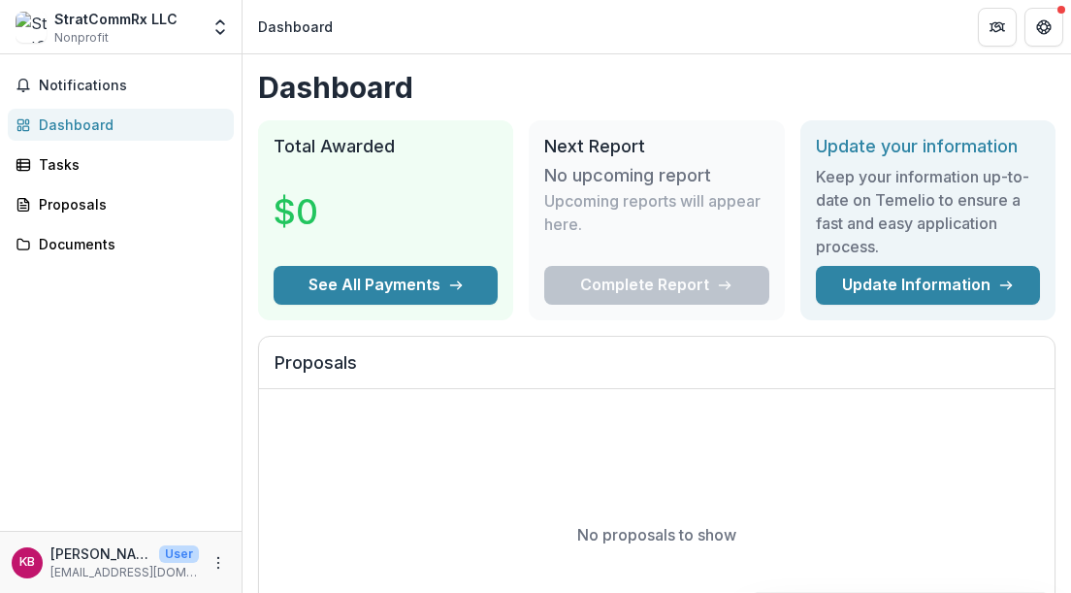
click at [114, 31] on div "StratCommRx LLC Nonprofit" at bounding box center [115, 28] width 123 height 38
click at [216, 30] on polyline "Open entity switcher" at bounding box center [220, 32] width 8 height 4
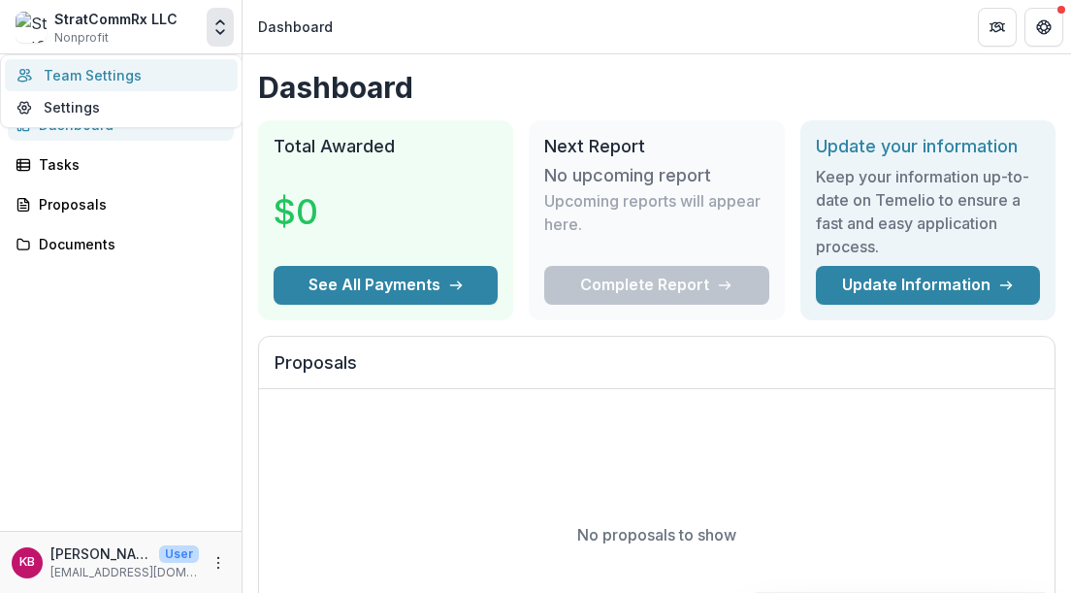
click at [134, 62] on link "Team Settings" at bounding box center [121, 75] width 233 height 32
